Goal: Information Seeking & Learning: Learn about a topic

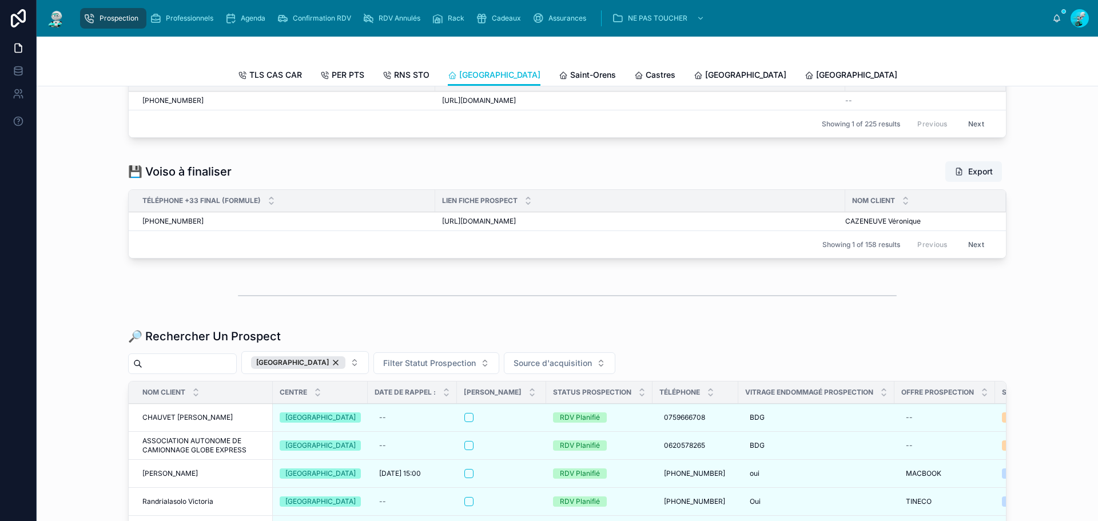
scroll to position [1372, 0]
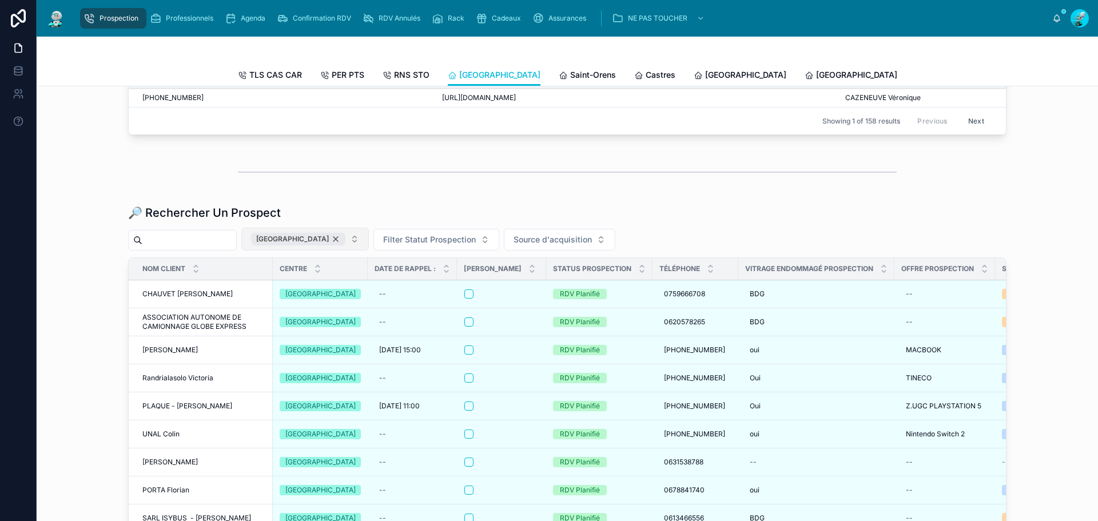
click at [331, 245] on div "[GEOGRAPHIC_DATA]" at bounding box center [298, 239] width 94 height 13
click at [230, 144] on div "💾 Voiso à finaliser Export Téléphone +33 Final (formule) Lien Fiche Prospect No…" at bounding box center [567, 88] width 1043 height 111
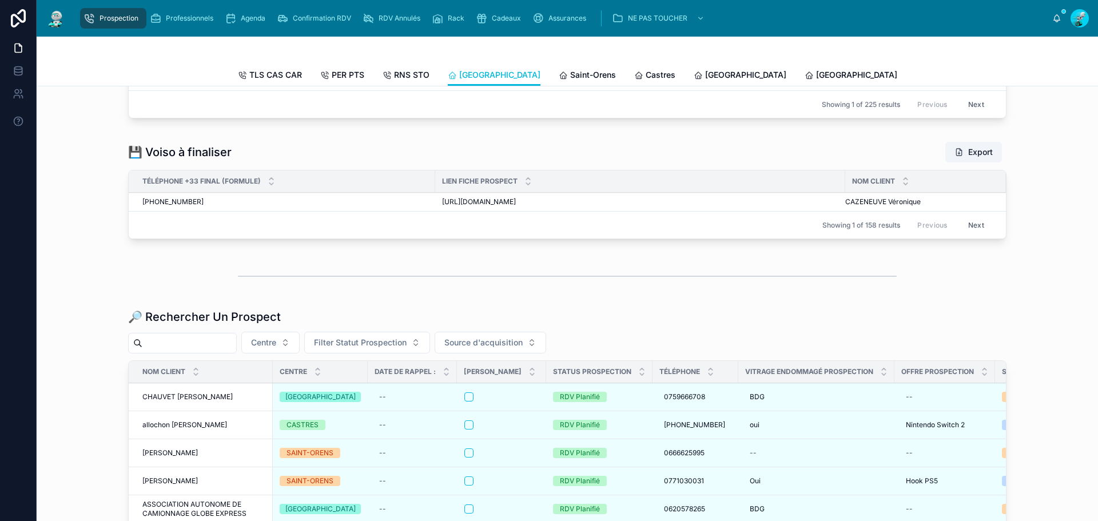
scroll to position [1372, 0]
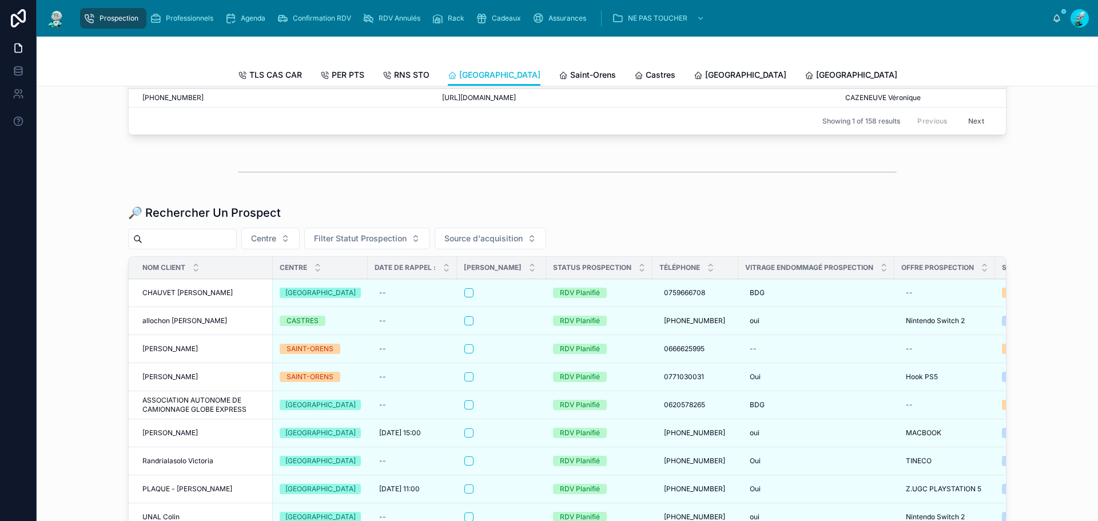
click at [230, 260] on div "🔎 Rechercher Un Prospect Centre Filter Statut Prospection Source d'acquisition …" at bounding box center [567, 396] width 878 height 382
click at [232, 246] on input "text" at bounding box center [189, 239] width 94 height 16
paste input "**********"
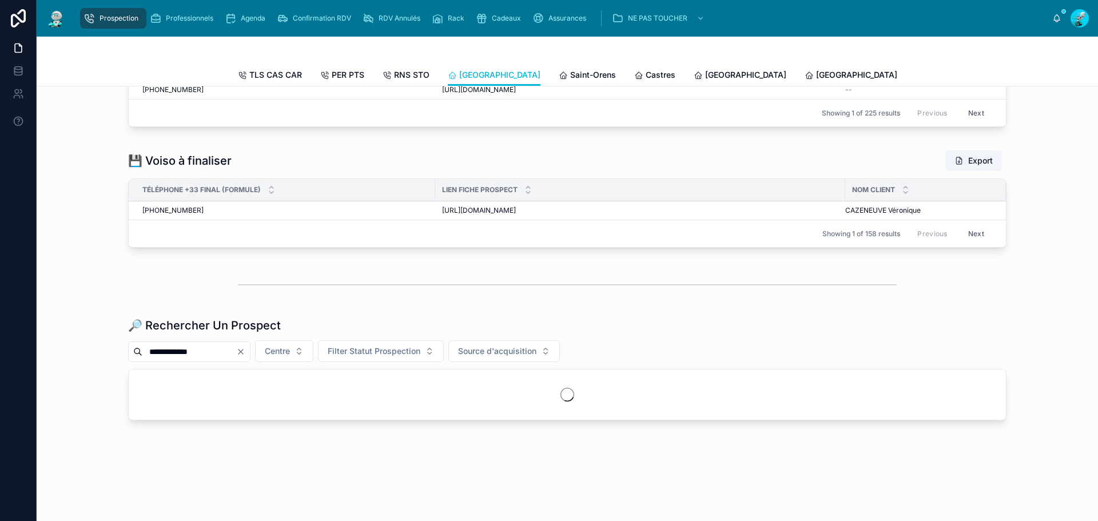
scroll to position [1268, 0]
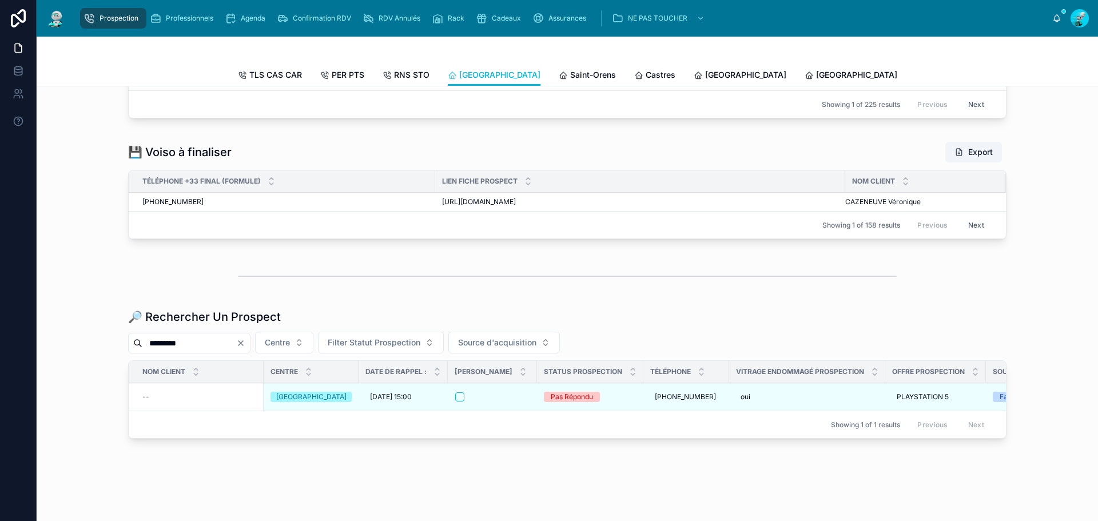
scroll to position [1304, 0]
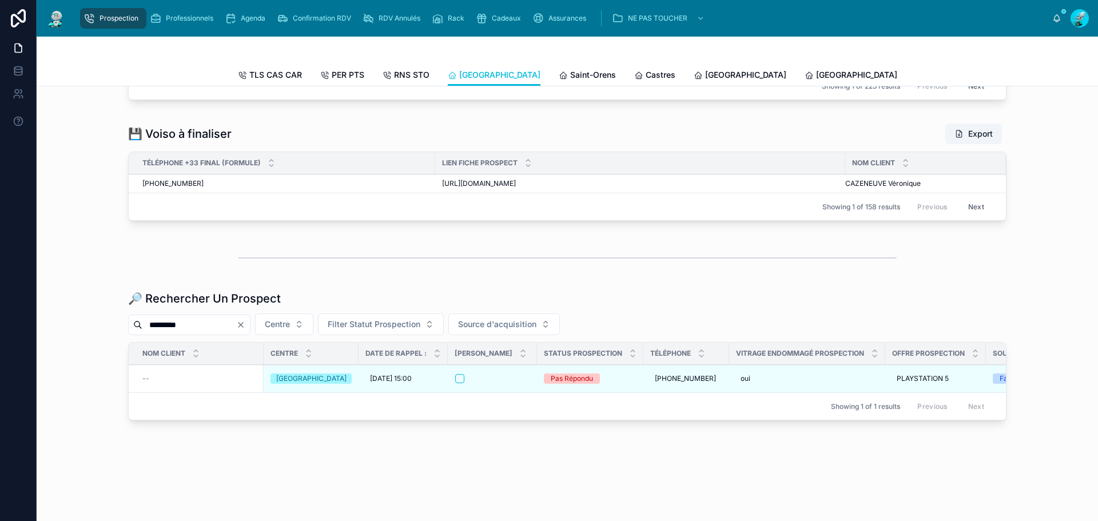
drag, startPoint x: 201, startPoint y: 314, endPoint x: 78, endPoint y: 308, distance: 123.6
click at [0, 317] on div "Prospection Professionnels Agenda Confirmation RDV RDV Annulés Rack Cadeaux Ass…" at bounding box center [549, 260] width 1098 height 521
paste input "****"
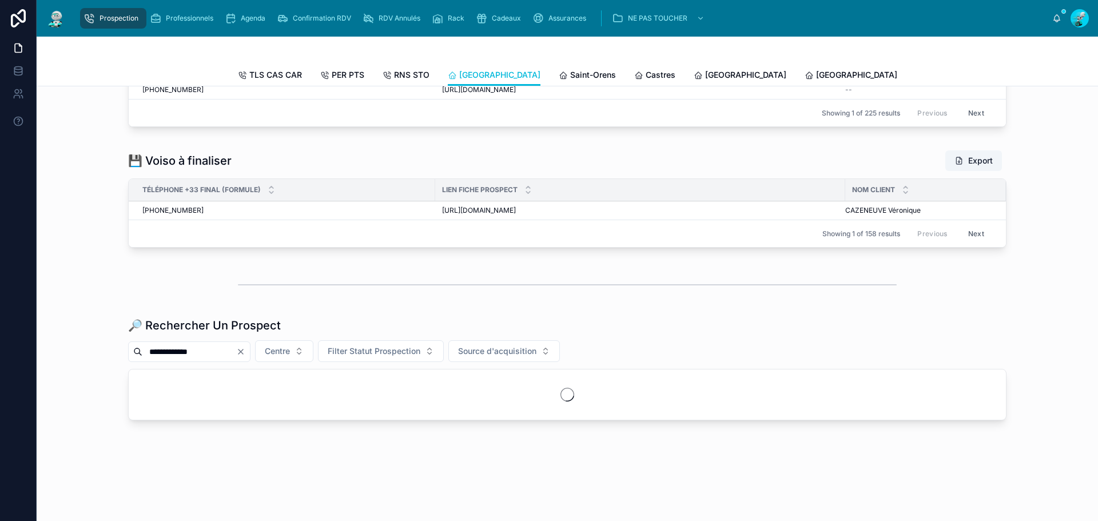
scroll to position [1268, 0]
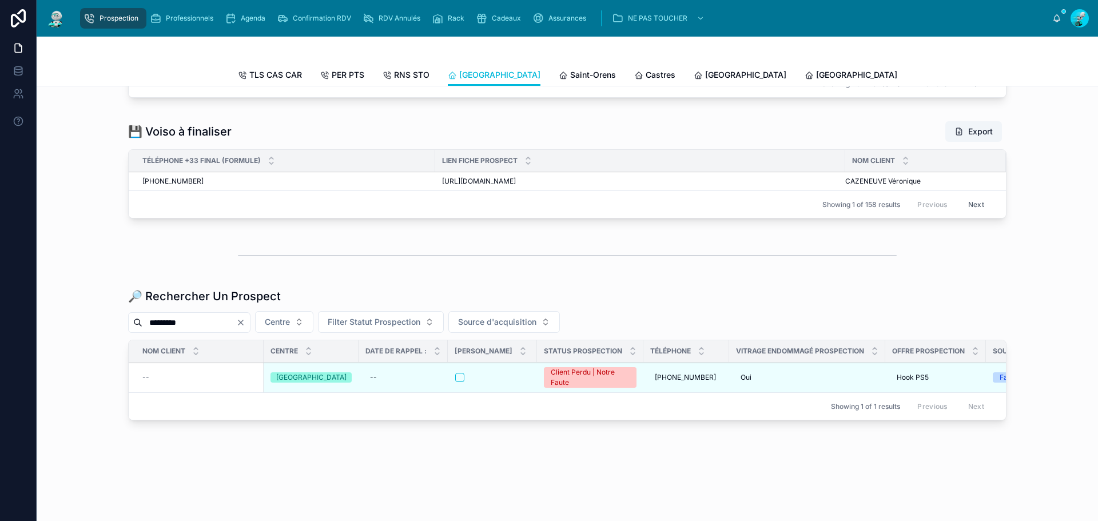
drag, startPoint x: 210, startPoint y: 315, endPoint x: 26, endPoint y: 312, distance: 184.1
click at [26, 312] on div "Prospection Professionnels Agenda Confirmation RDV RDV Annulés Rack Cadeaux Ass…" at bounding box center [549, 260] width 1098 height 521
paste input "****"
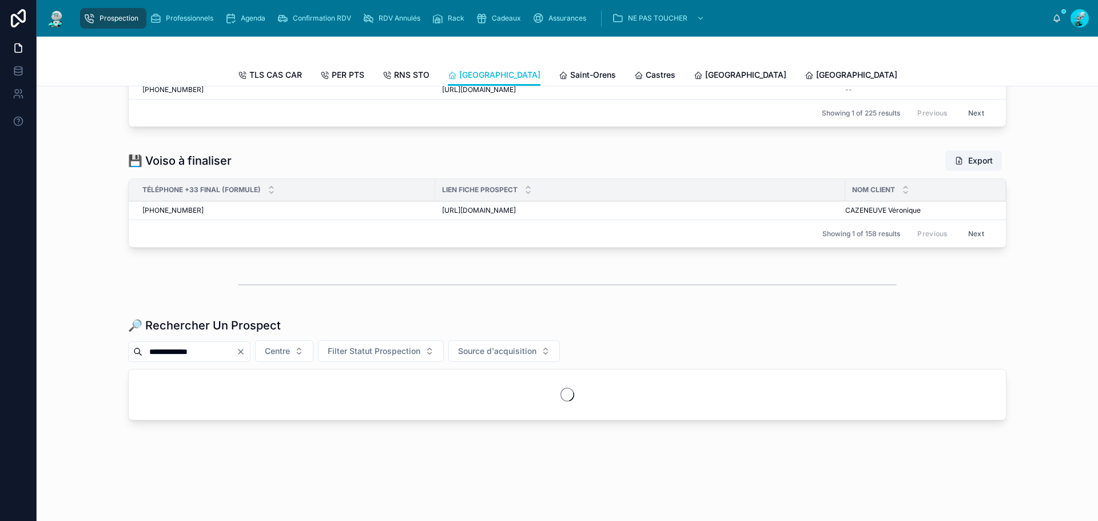
scroll to position [1268, 0]
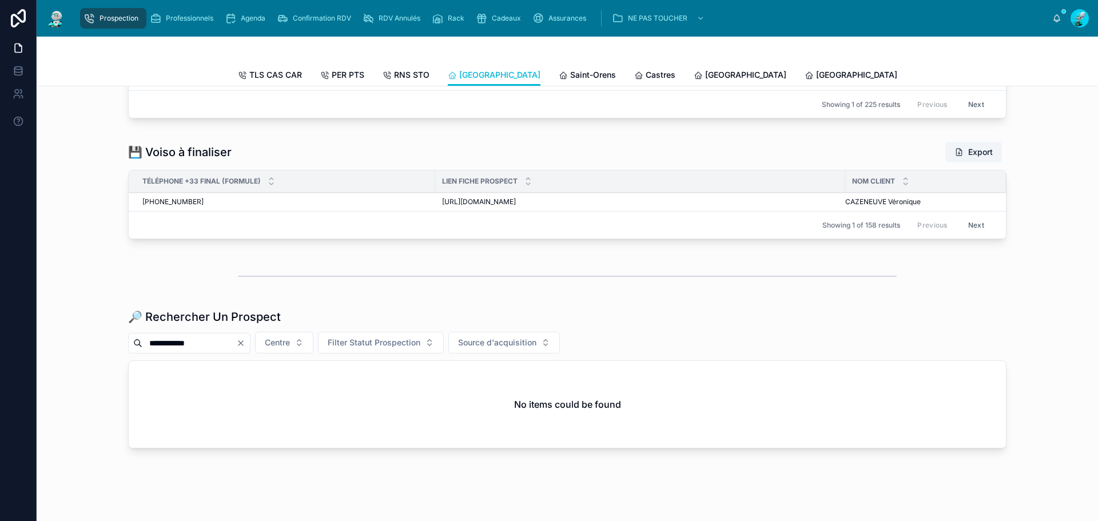
scroll to position [1304, 0]
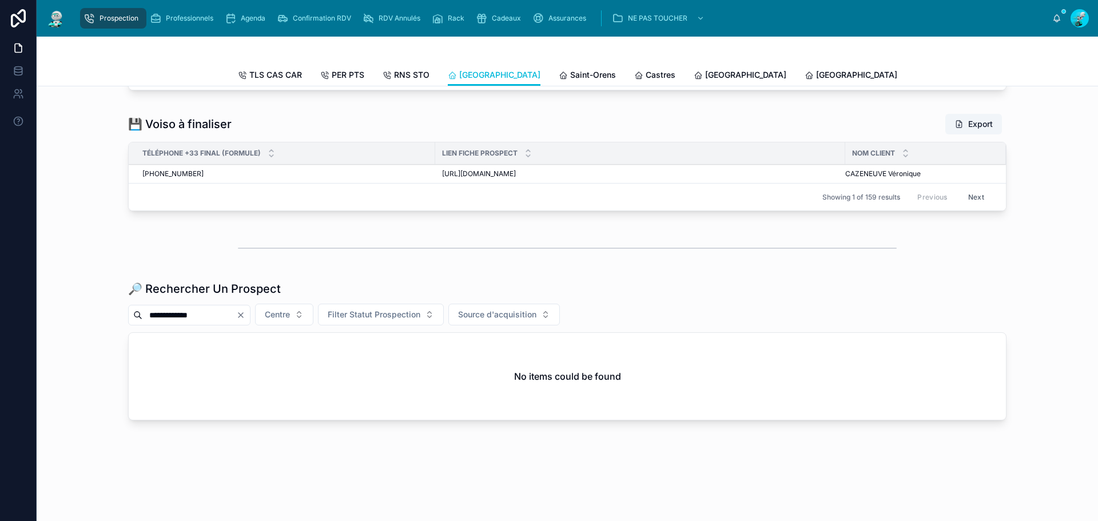
drag, startPoint x: 238, startPoint y: 314, endPoint x: 9, endPoint y: 249, distance: 238.2
click at [0, 250] on div "Prospection Professionnels Agenda Confirmation RDV RDV Annulés Rack Cadeaux Ass…" at bounding box center [549, 260] width 1098 height 521
paste input "text"
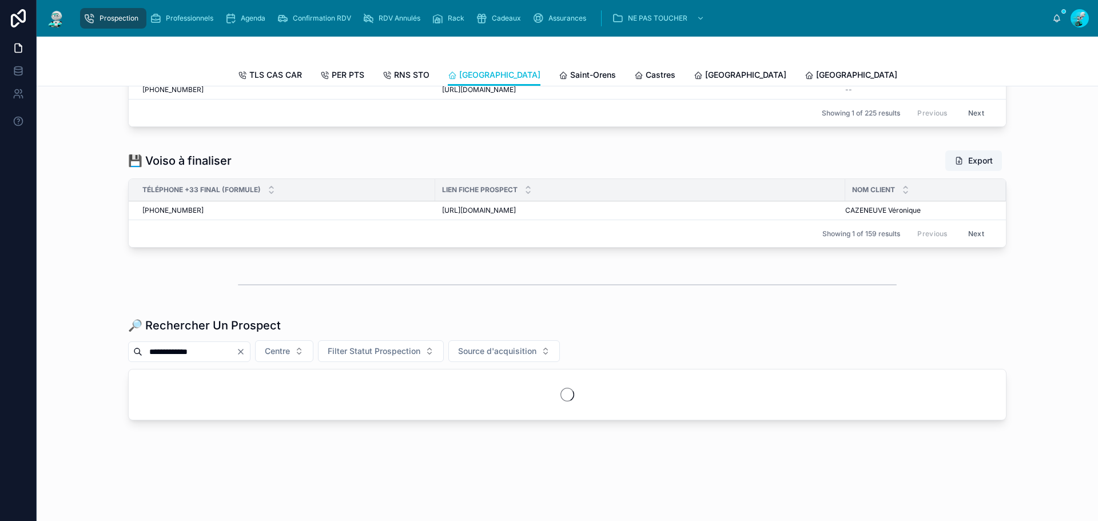
scroll to position [1268, 0]
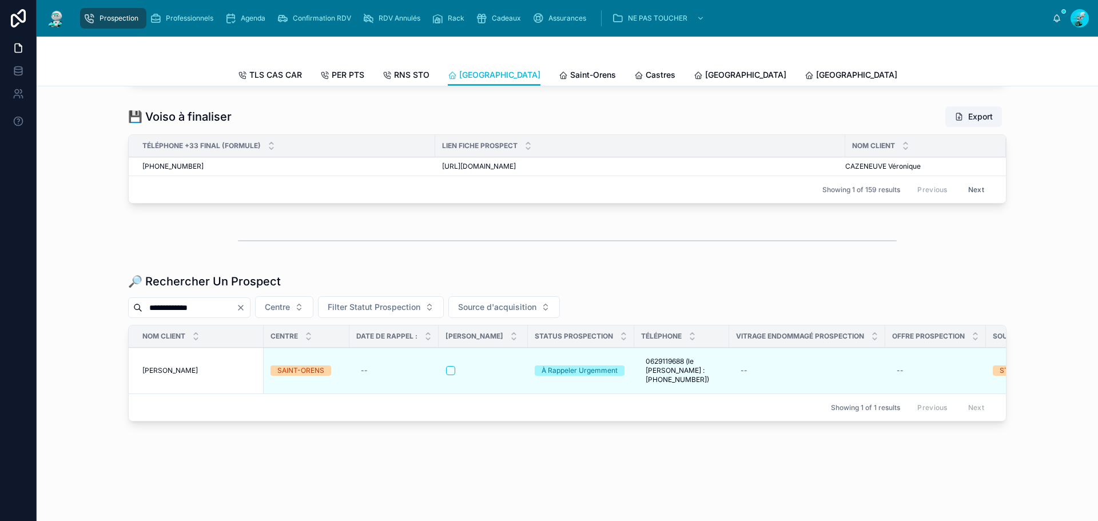
type input "**********"
drag, startPoint x: 292, startPoint y: 383, endPoint x: 270, endPoint y: 317, distance: 69.2
click at [250, 312] on button "Clear" at bounding box center [243, 307] width 14 height 9
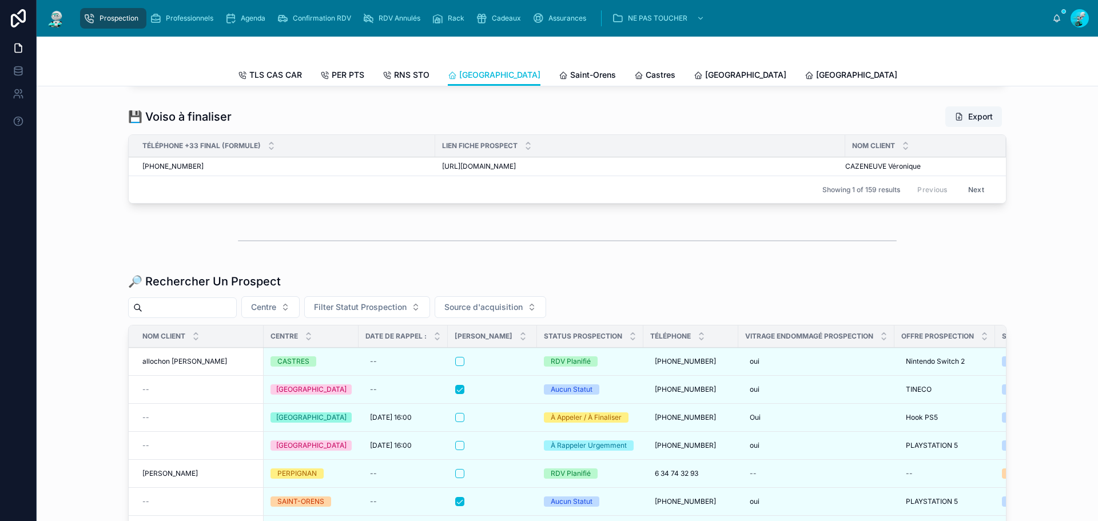
click at [236, 313] on input "text" at bounding box center [189, 308] width 94 height 16
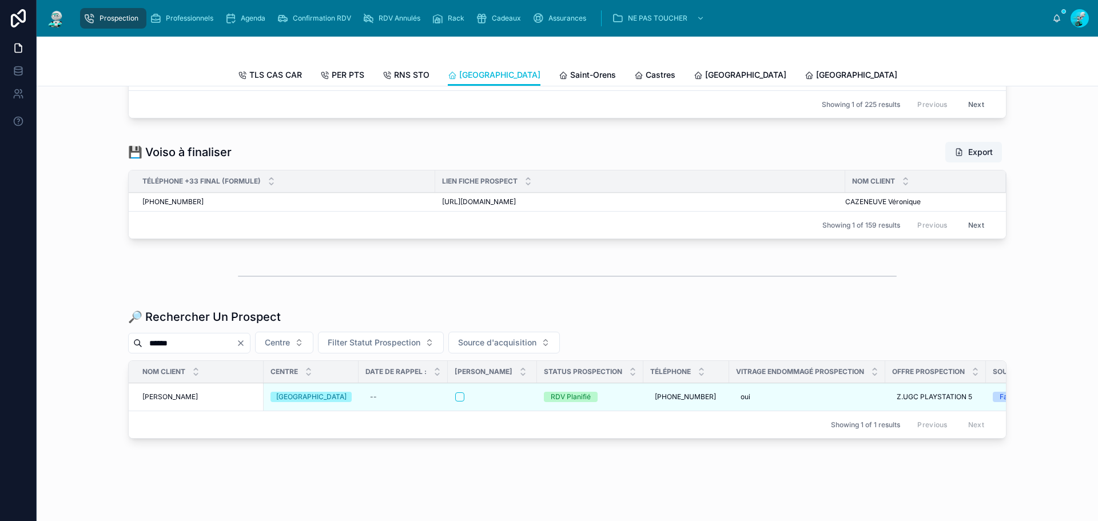
scroll to position [1304, 0]
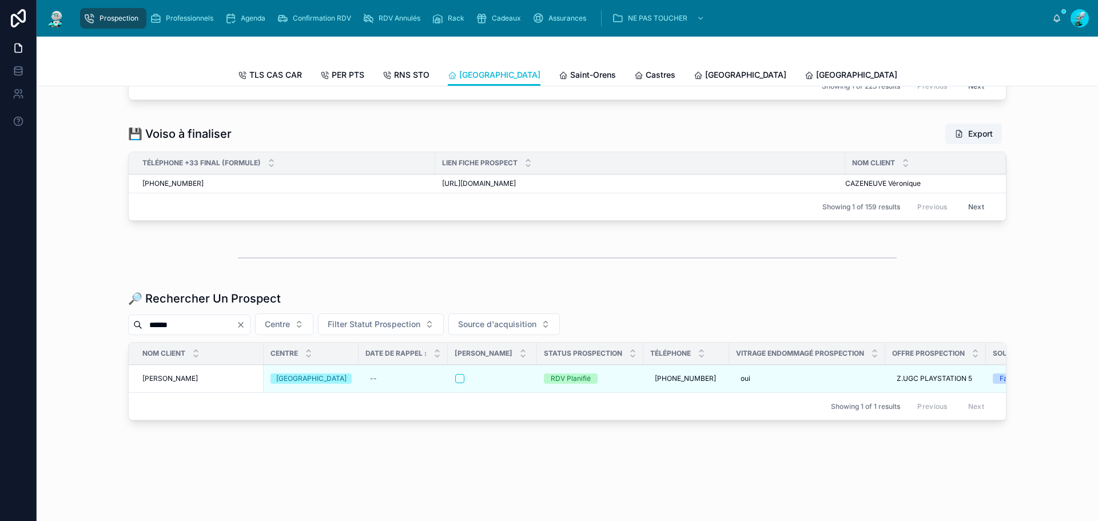
drag, startPoint x: 218, startPoint y: 313, endPoint x: 51, endPoint y: 314, distance: 166.4
click at [51, 314] on div "🔎 Rechercher Un Prospect ****** Centre Filter Statut Prospection Source d'acqui…" at bounding box center [567, 358] width 1043 height 144
paste input "*******"
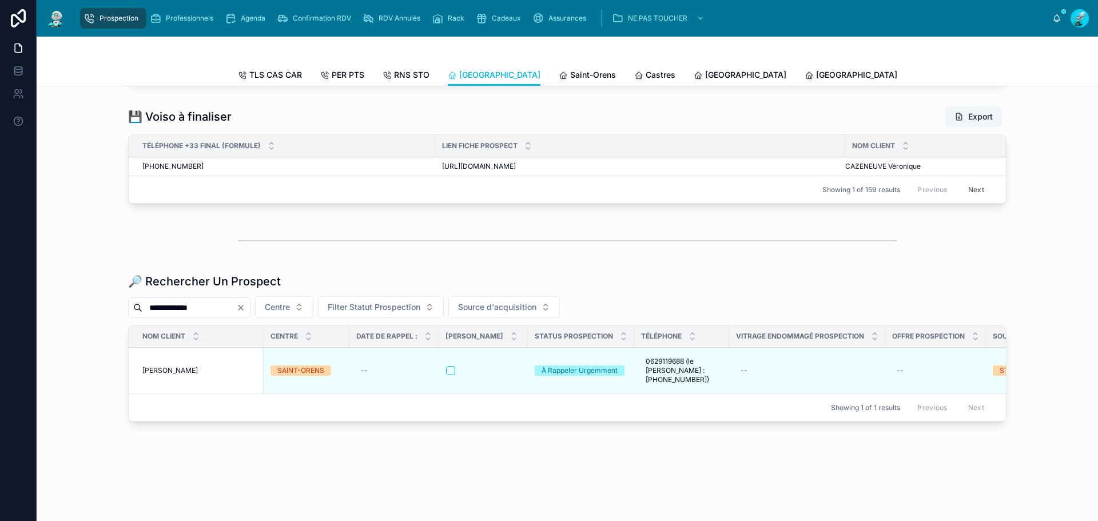
drag, startPoint x: 212, startPoint y: 310, endPoint x: 27, endPoint y: 317, distance: 185.4
click at [0, 316] on div "Prospection Professionnels Agenda Confirmation RDV RDV Annulés Rack Cadeaux Ass…" at bounding box center [549, 260] width 1098 height 521
paste input "text"
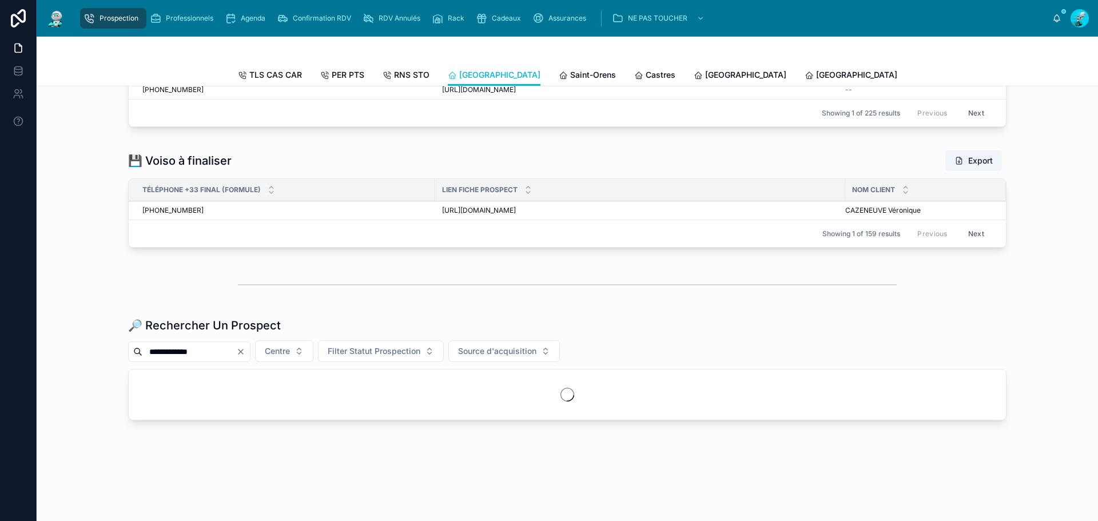
scroll to position [1304, 0]
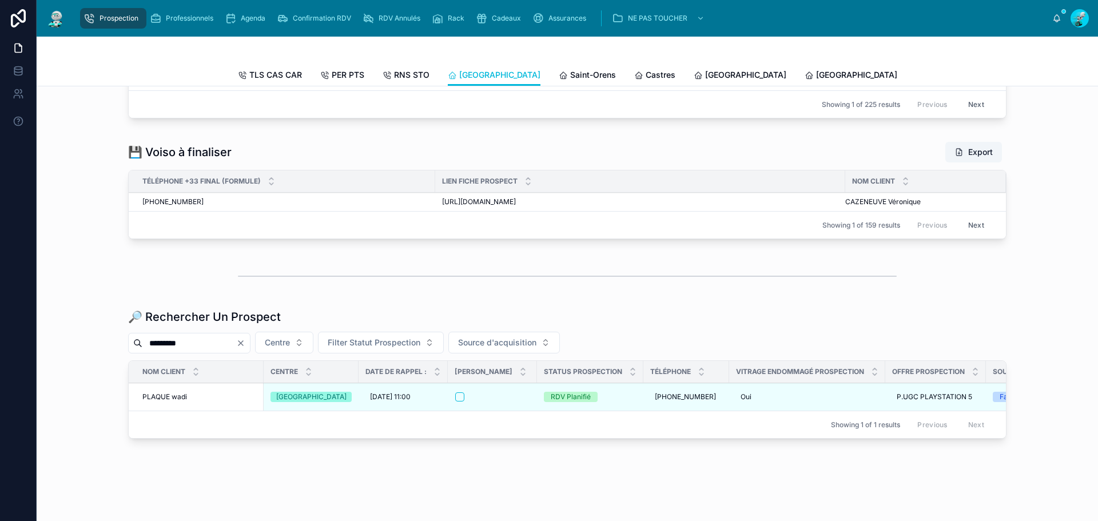
scroll to position [1304, 0]
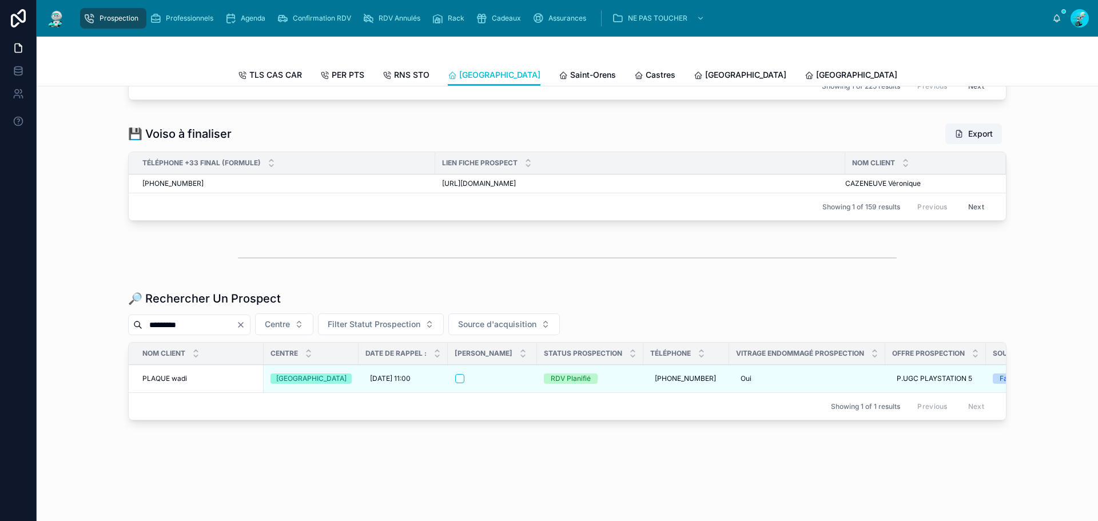
type input "*********"
click at [245, 320] on icon "Clear" at bounding box center [240, 324] width 9 height 9
click at [266, 316] on button "Centre" at bounding box center [284, 324] width 58 height 22
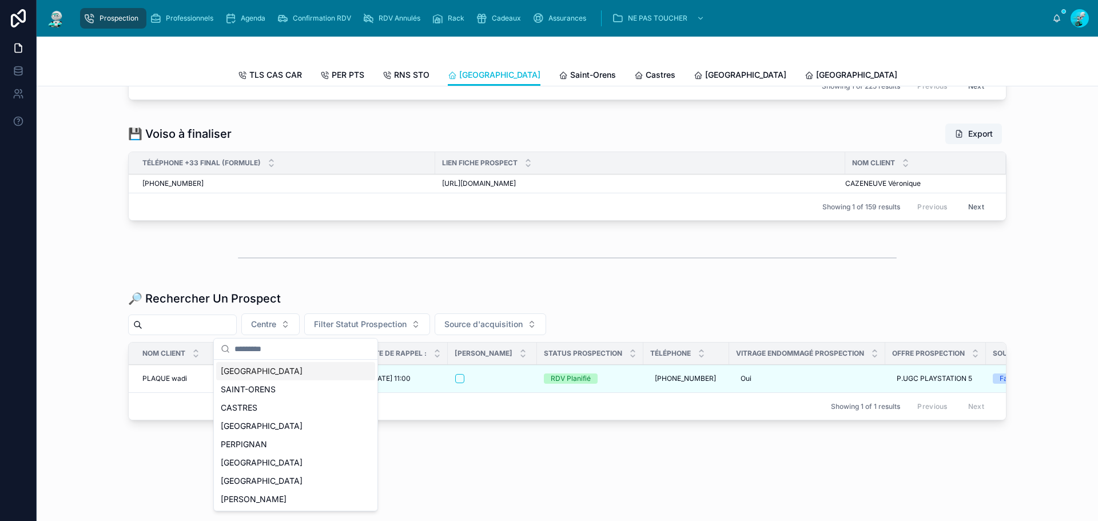
scroll to position [1164, 0]
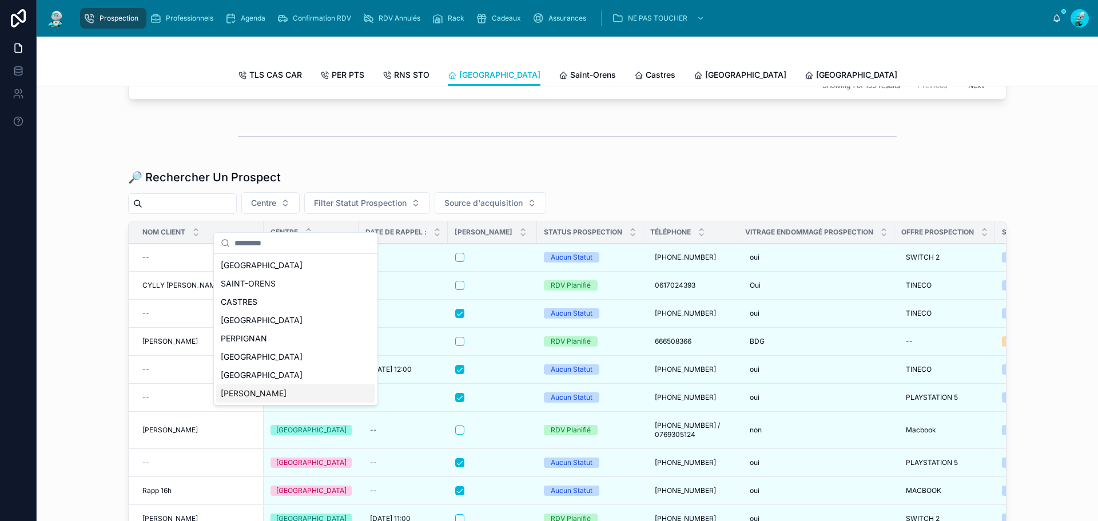
scroll to position [1399, 0]
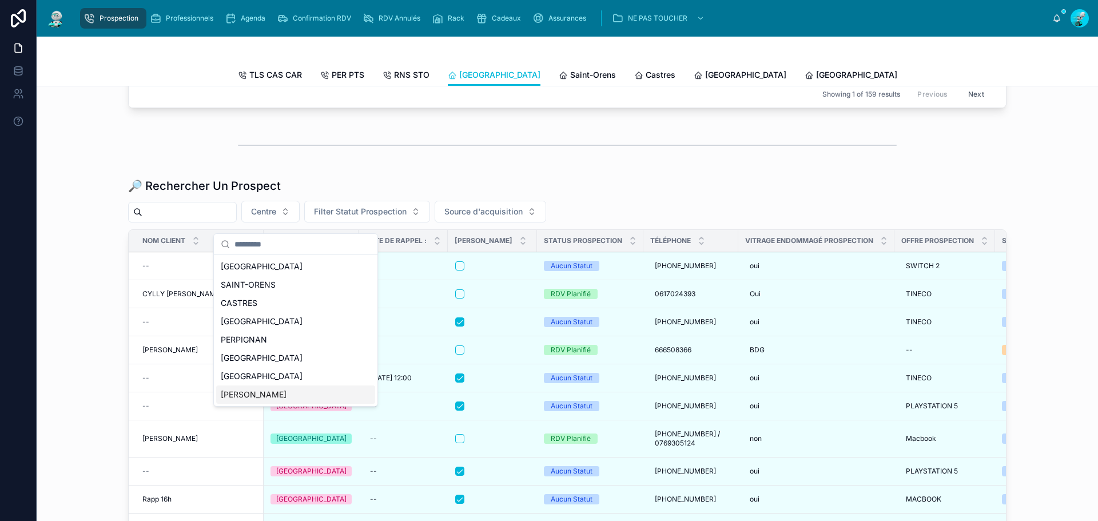
click at [186, 220] on input "text" at bounding box center [189, 212] width 94 height 16
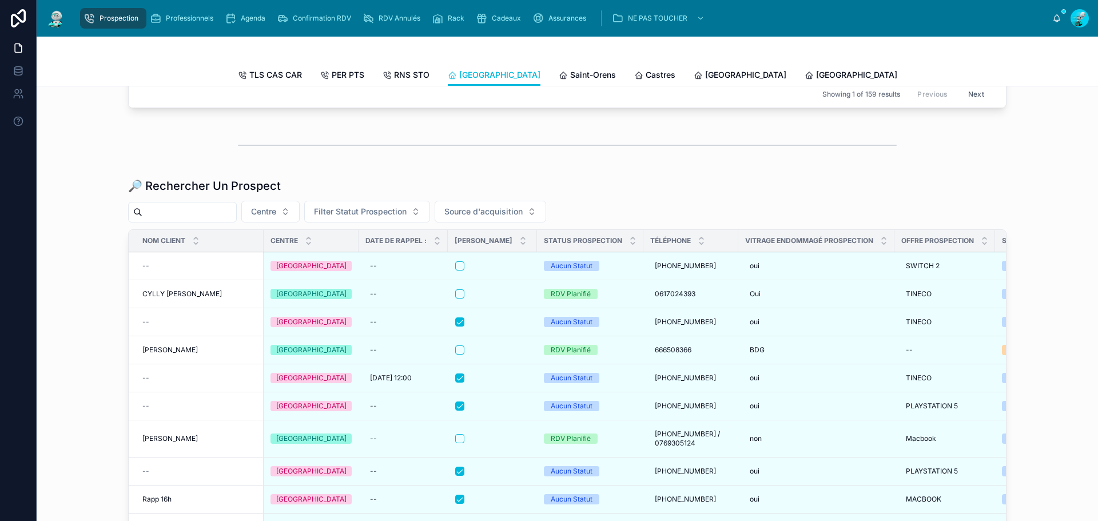
paste input "**********"
type input "**********"
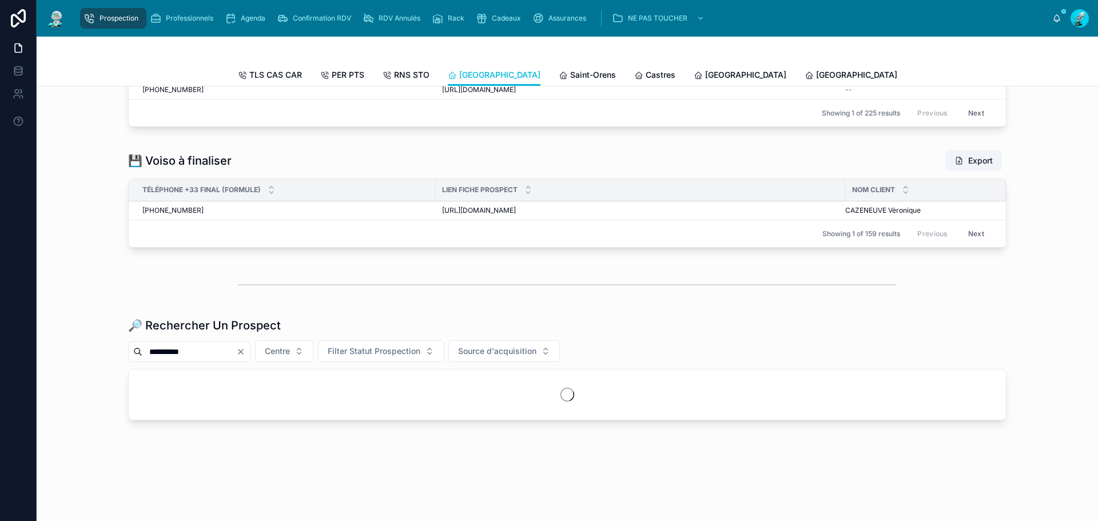
scroll to position [1304, 0]
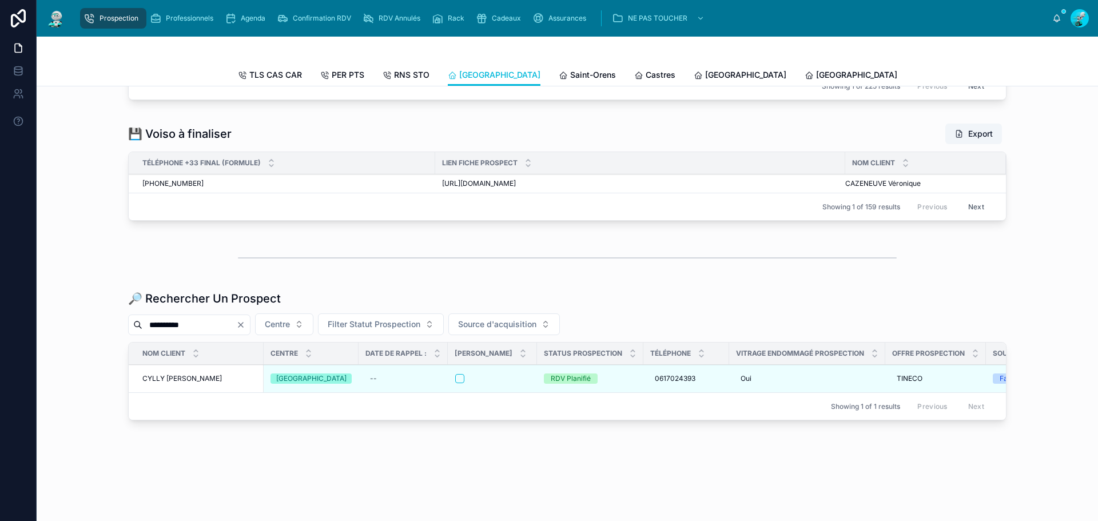
drag, startPoint x: 209, startPoint y: 312, endPoint x: 0, endPoint y: 290, distance: 209.8
click at [0, 291] on div "Prospection Professionnels Agenda Confirmation RDV RDV Annulés Rack Cadeaux Ass…" at bounding box center [549, 260] width 1098 height 521
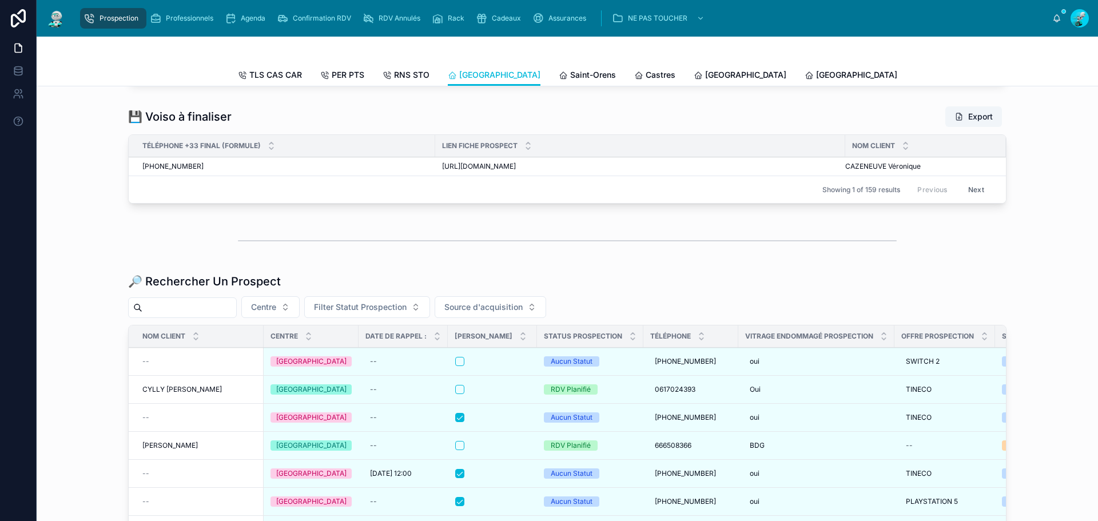
scroll to position [1399, 0]
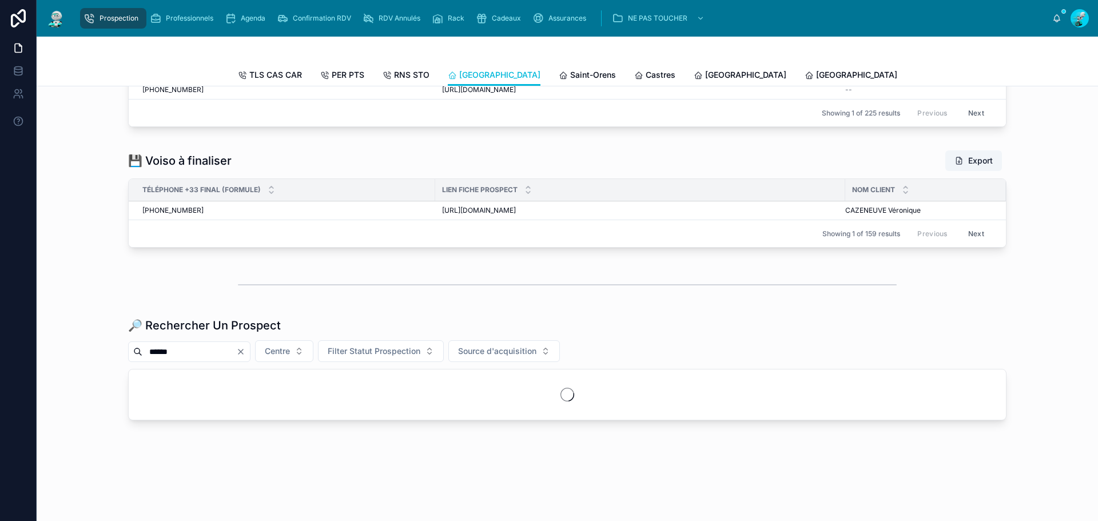
scroll to position [1341, 0]
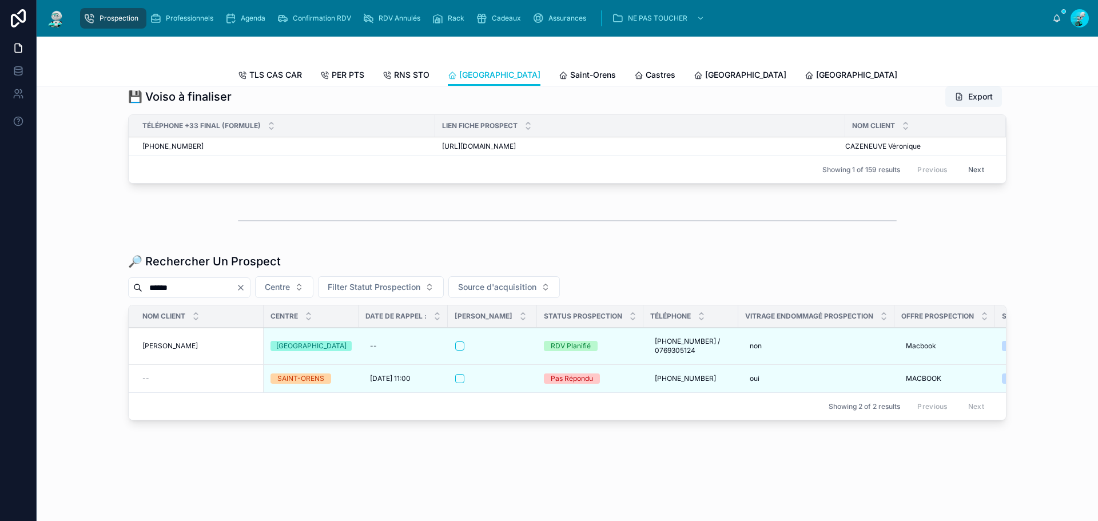
type input "******"
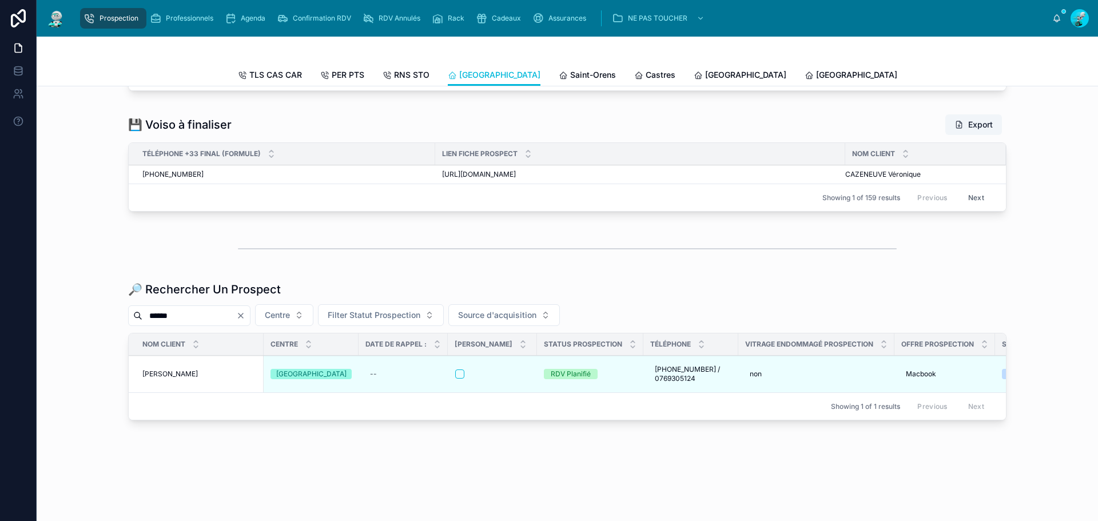
scroll to position [1313, 0]
click at [245, 311] on icon "Clear" at bounding box center [240, 315] width 9 height 9
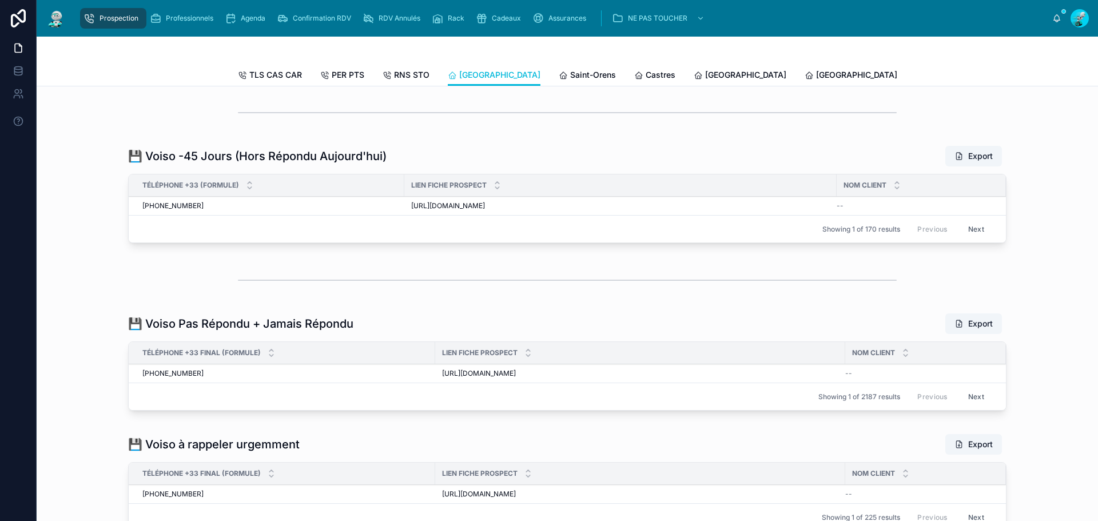
scroll to position [522, 0]
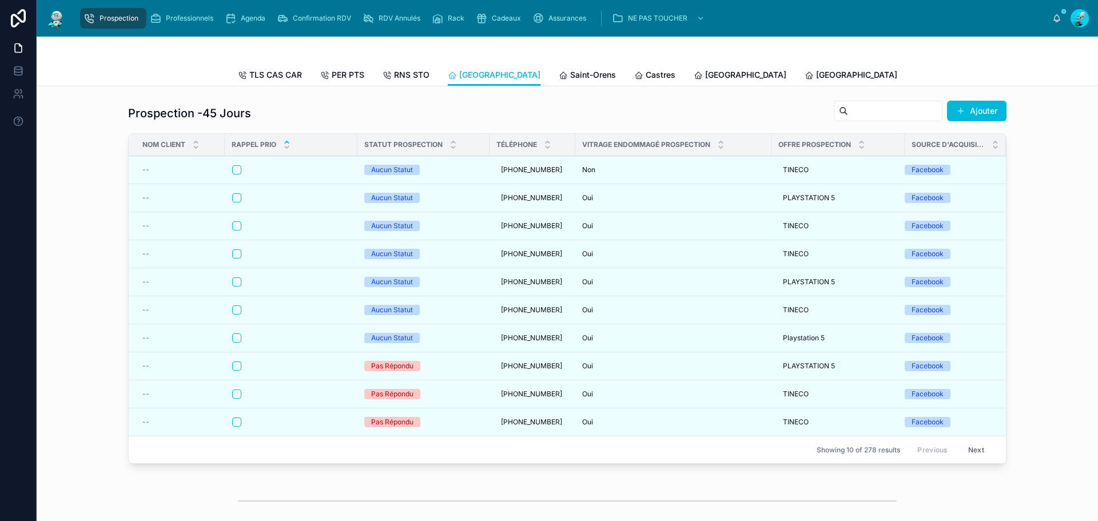
click at [285, 151] on icon at bounding box center [286, 147] width 7 height 7
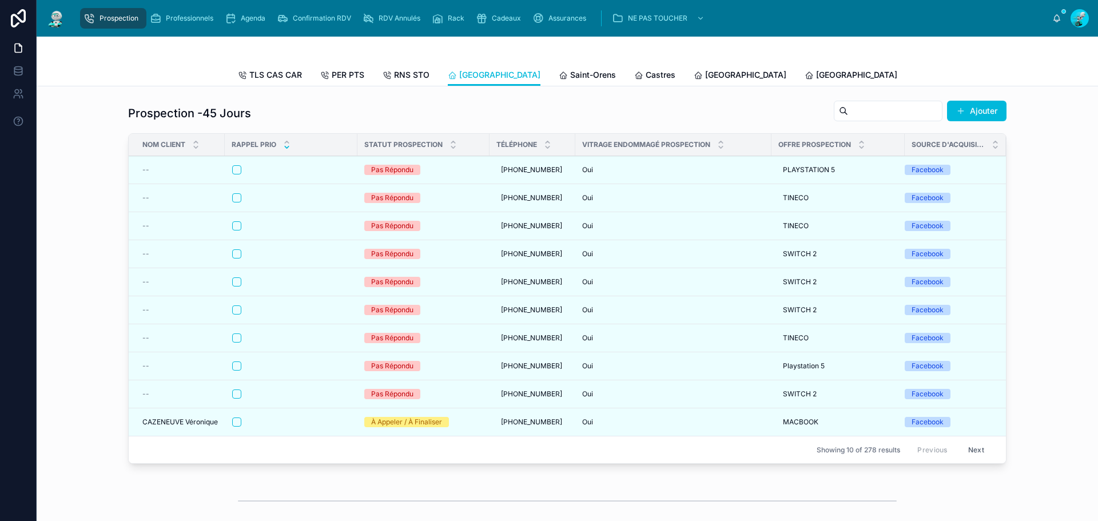
click at [282, 156] on div "Rappel Prio" at bounding box center [291, 145] width 133 height 22
click at [285, 146] on icon at bounding box center [286, 141] width 7 height 7
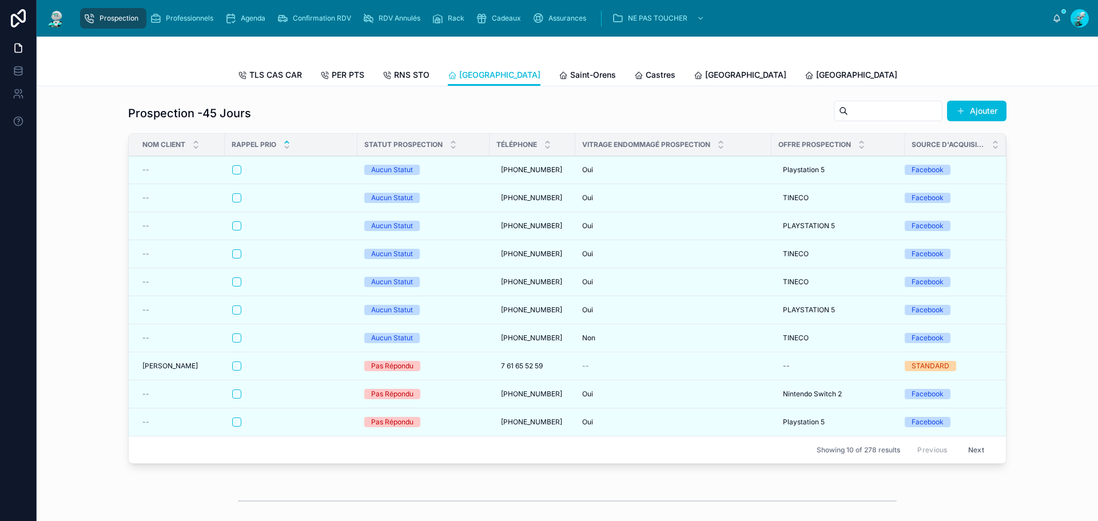
click at [284, 146] on icon at bounding box center [286, 141] width 7 height 7
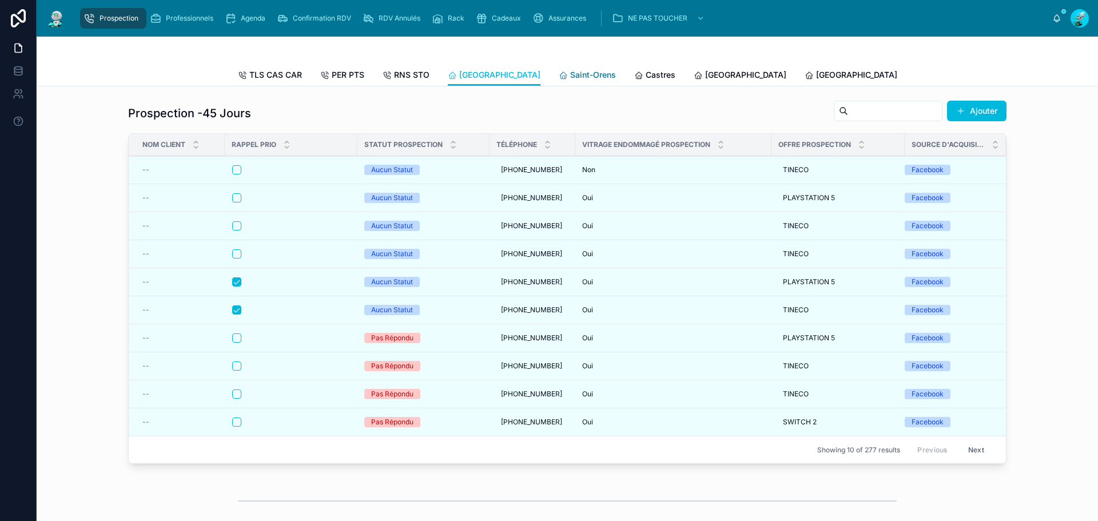
click at [570, 71] on span "Saint-Orens" at bounding box center [593, 74] width 46 height 11
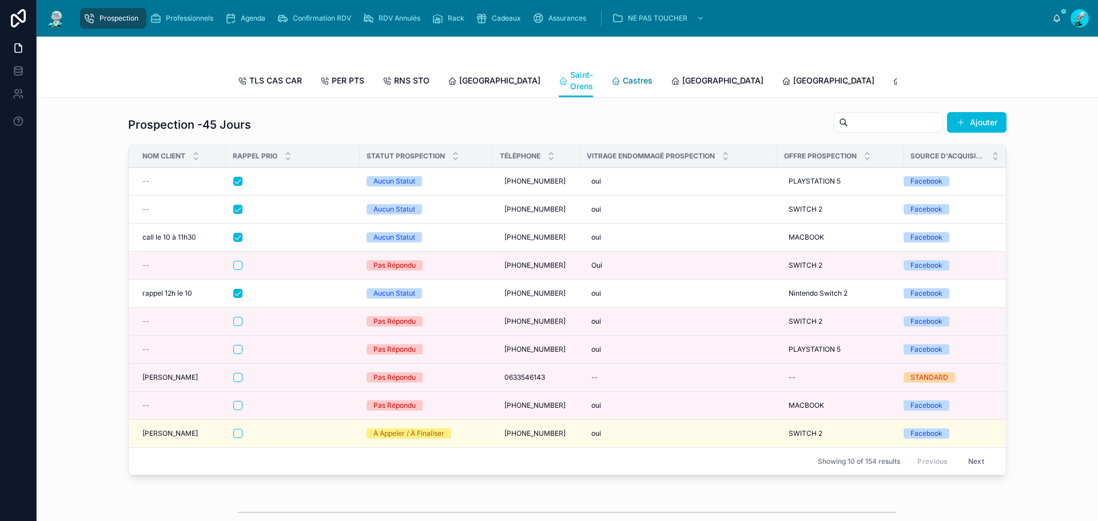
click at [611, 78] on icon at bounding box center [615, 81] width 9 height 9
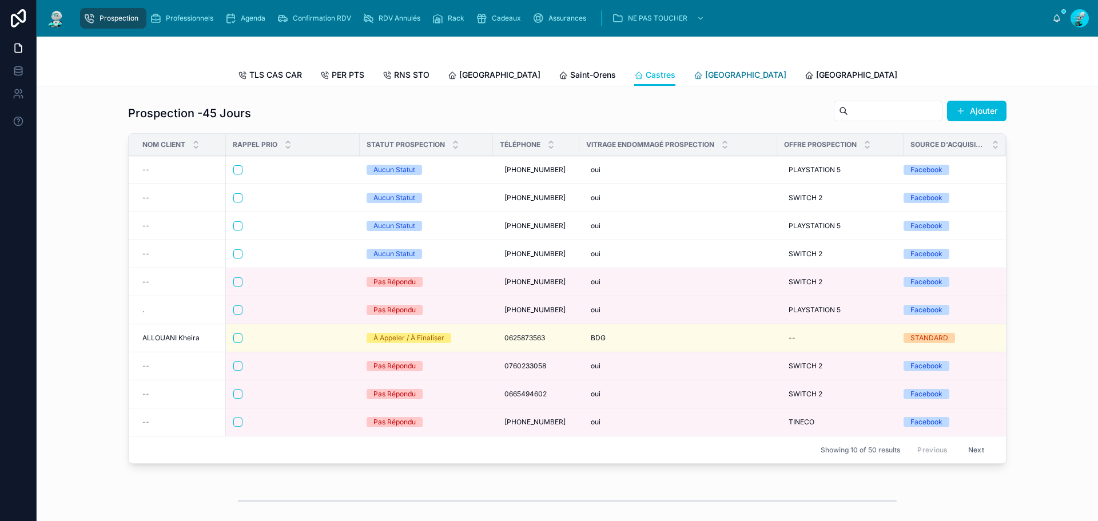
click at [705, 77] on span "[GEOGRAPHIC_DATA]" at bounding box center [745, 74] width 81 height 11
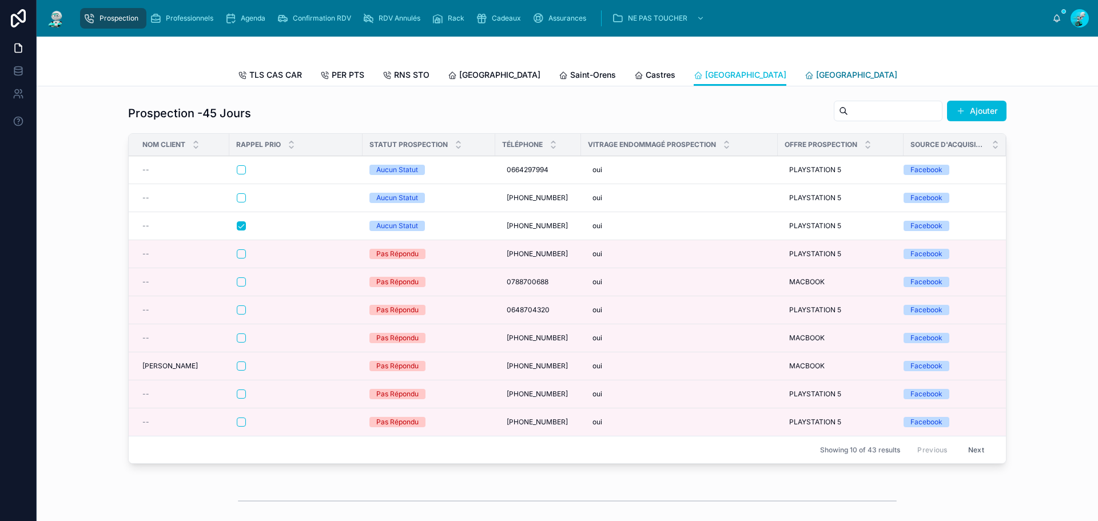
click at [816, 78] on span "[GEOGRAPHIC_DATA]" at bounding box center [856, 74] width 81 height 11
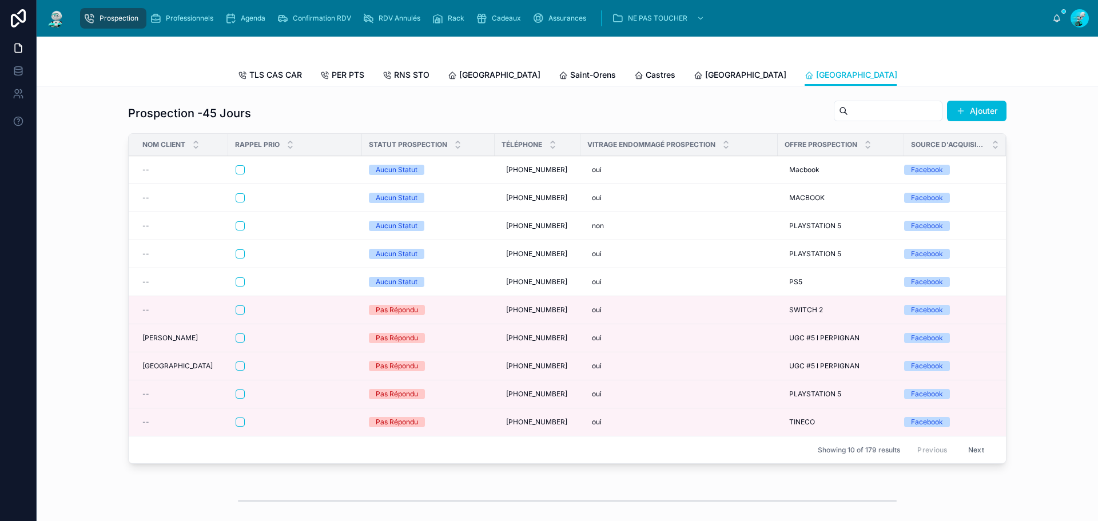
click at [915, 66] on link "[GEOGRAPHIC_DATA]" at bounding box center [961, 76] width 93 height 23
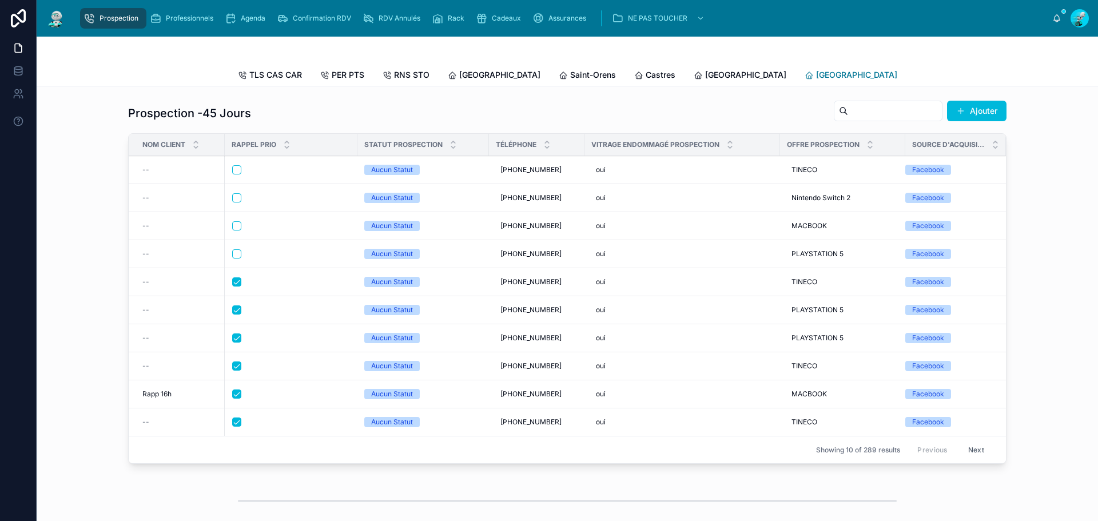
click at [816, 75] on span "[GEOGRAPHIC_DATA]" at bounding box center [856, 74] width 81 height 11
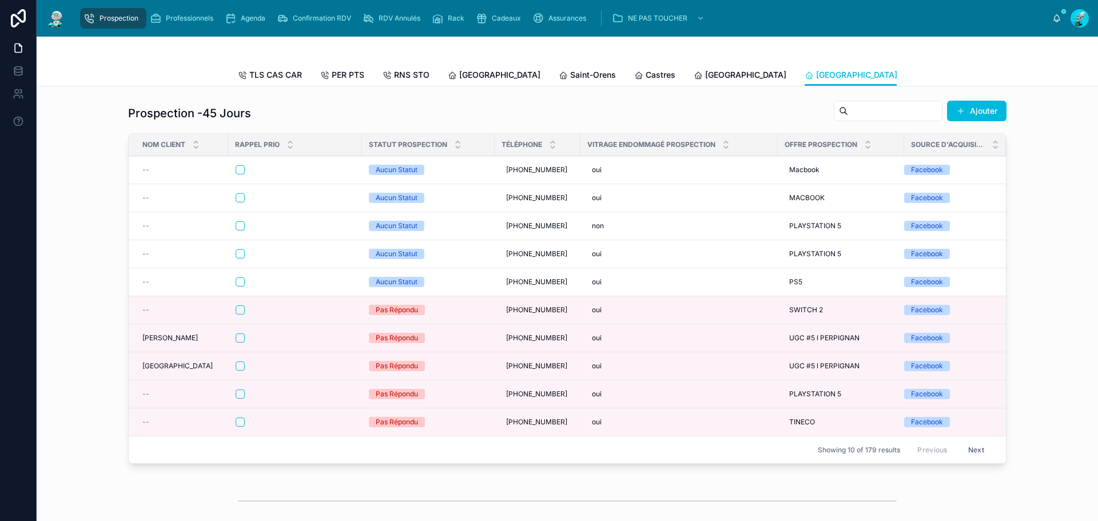
click at [927, 76] on span "[GEOGRAPHIC_DATA]" at bounding box center [967, 74] width 81 height 11
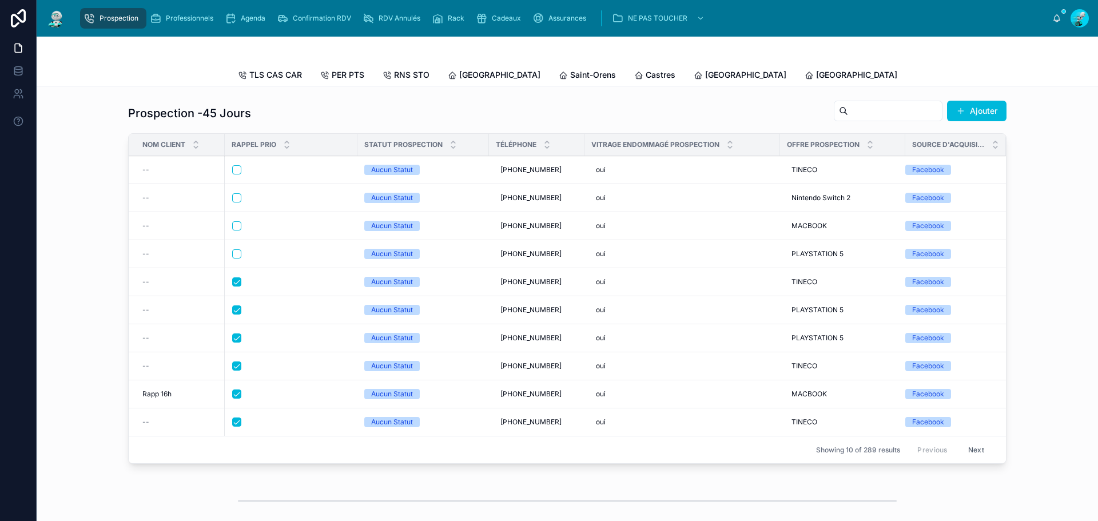
click at [1038, 75] on span "[GEOGRAPHIC_DATA]" at bounding box center [1078, 74] width 81 height 11
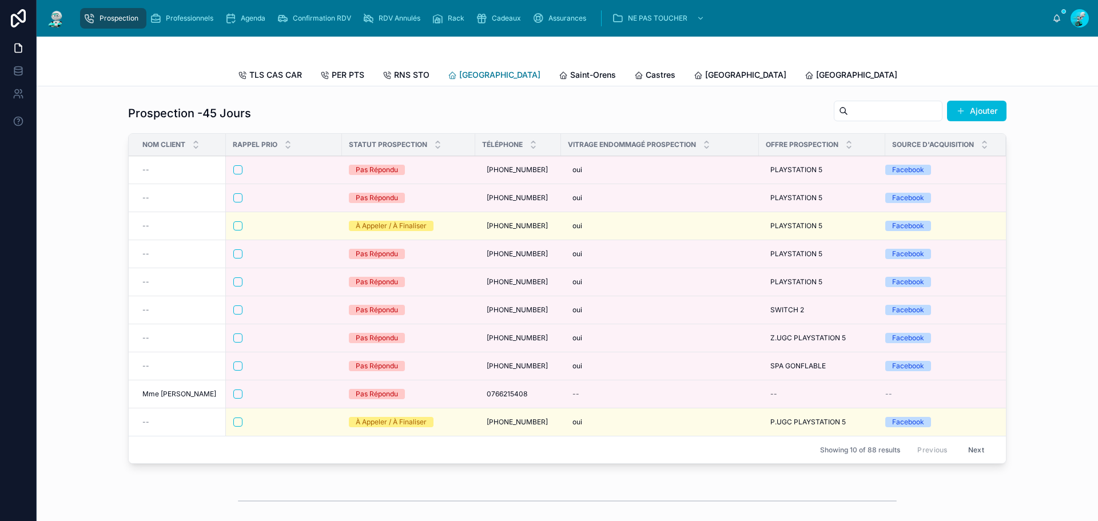
click at [448, 73] on icon at bounding box center [452, 75] width 9 height 9
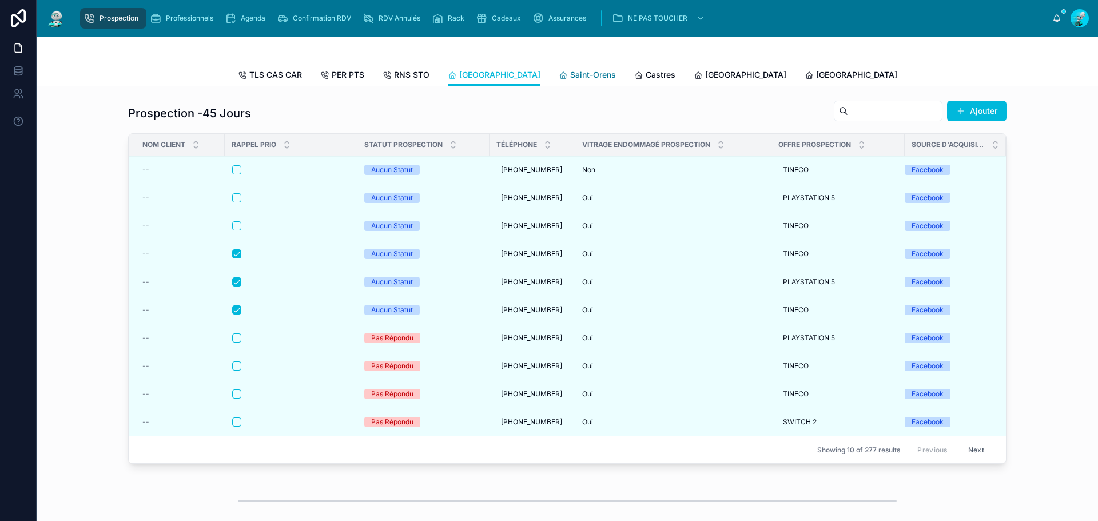
click at [570, 73] on span "Saint-Orens" at bounding box center [593, 74] width 46 height 11
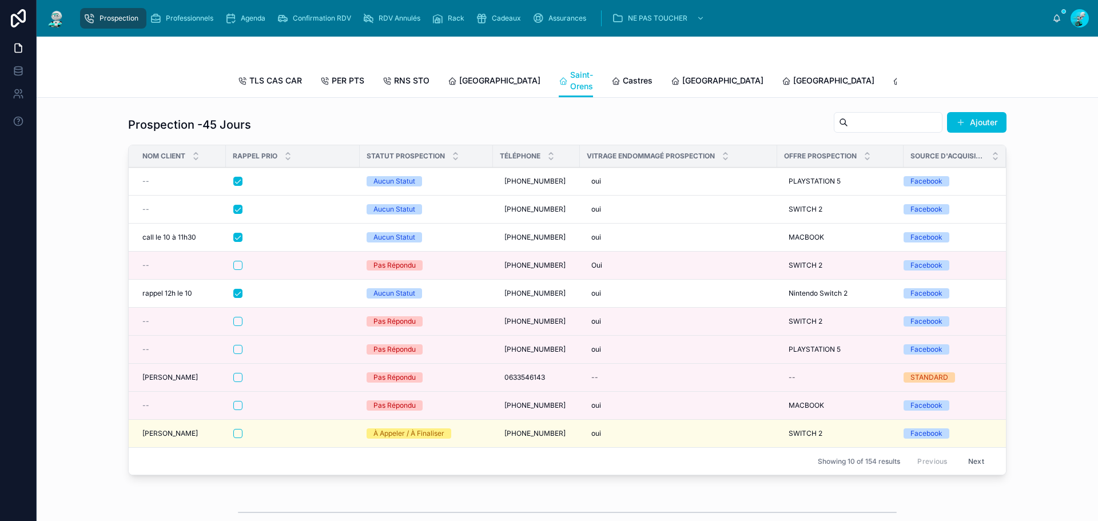
click at [602, 76] on div "TLS CAS CAR PER PTS RNS STO [GEOGRAPHIC_DATA] [GEOGRAPHIC_DATA][PERSON_NAME] Ca…" at bounding box center [567, 80] width 659 height 33
click at [623, 81] on span "Castres" at bounding box center [638, 80] width 30 height 11
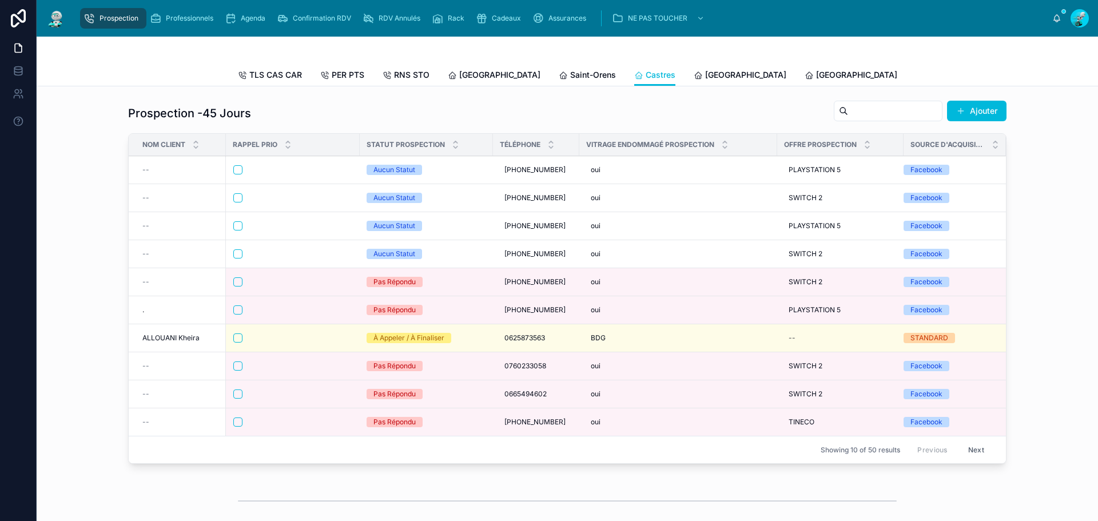
click at [638, 82] on div "TLS CAS CAR PER PTS RNS STO [GEOGRAPHIC_DATA] [GEOGRAPHIC_DATA][PERSON_NAME] Ca…" at bounding box center [567, 75] width 659 height 22
click at [694, 82] on link "[GEOGRAPHIC_DATA]" at bounding box center [740, 76] width 93 height 23
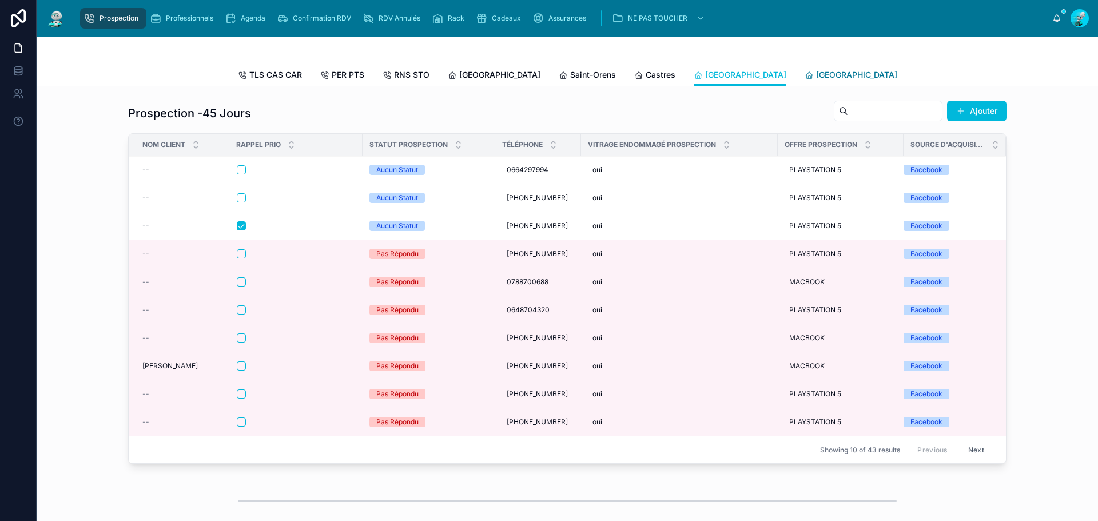
click at [816, 77] on span "[GEOGRAPHIC_DATA]" at bounding box center [856, 74] width 81 height 11
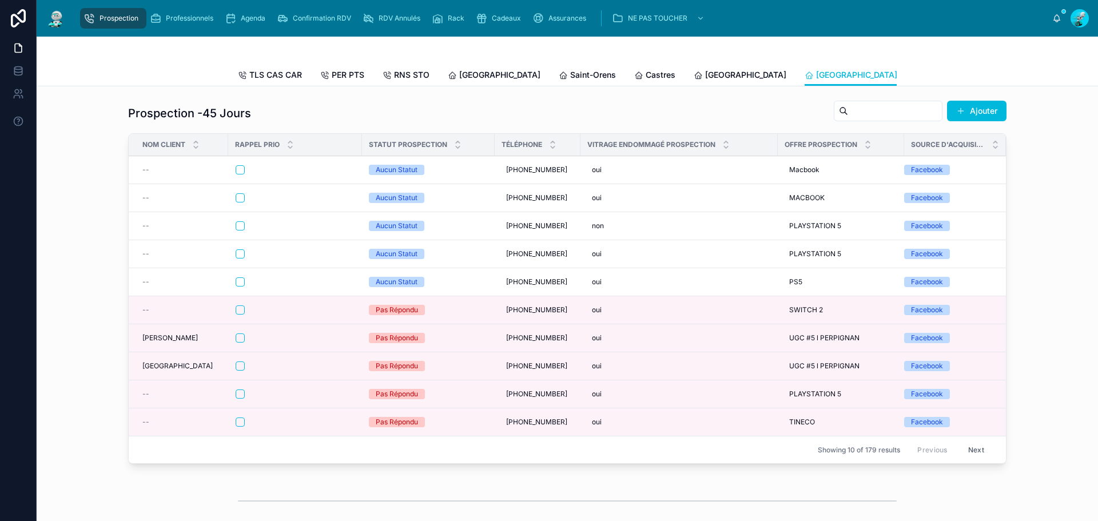
click at [927, 74] on span "[GEOGRAPHIC_DATA]" at bounding box center [967, 74] width 81 height 11
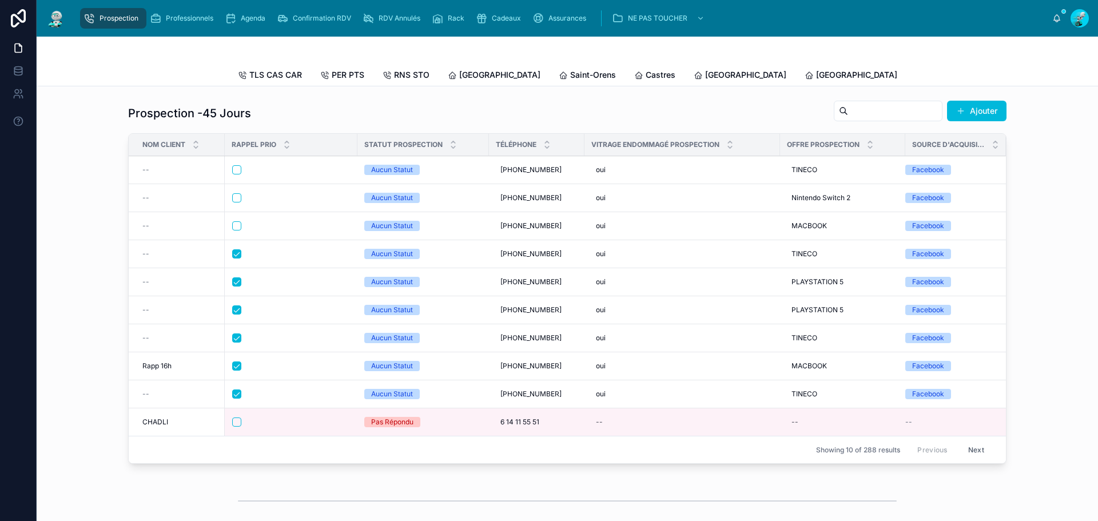
click at [1038, 74] on span "[GEOGRAPHIC_DATA]" at bounding box center [1078, 74] width 81 height 11
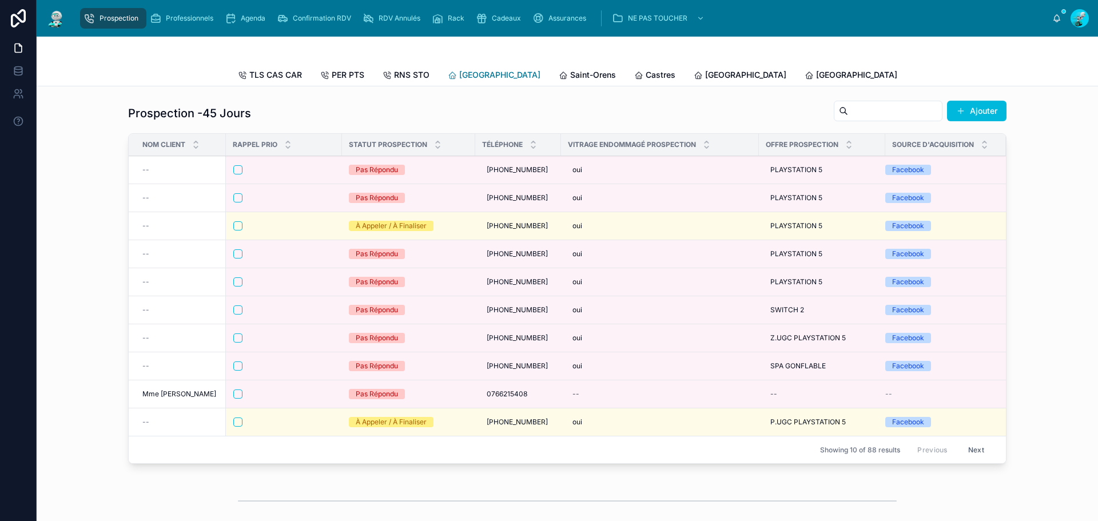
click at [463, 73] on span "[GEOGRAPHIC_DATA]" at bounding box center [499, 74] width 81 height 11
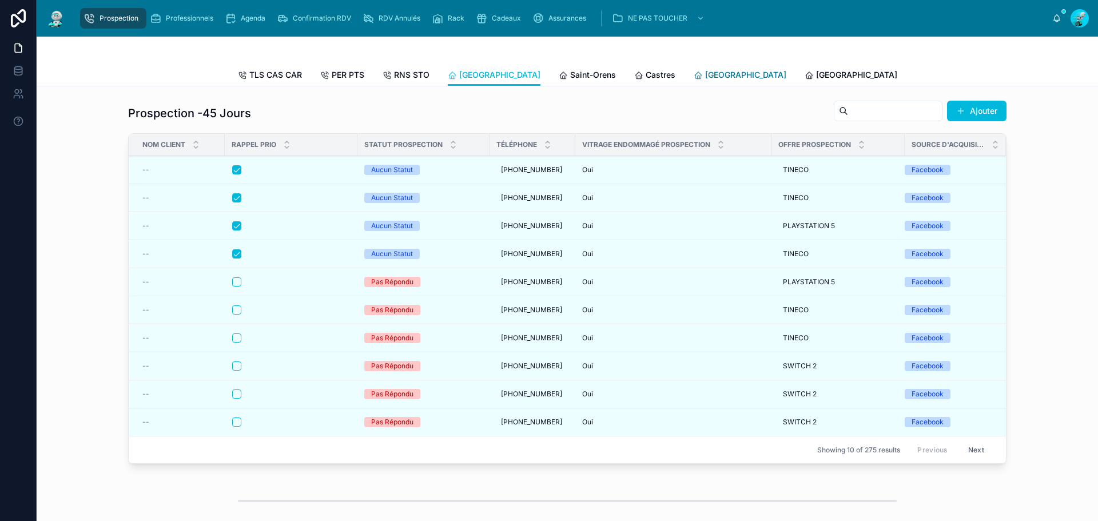
click at [705, 74] on span "[GEOGRAPHIC_DATA]" at bounding box center [745, 74] width 81 height 11
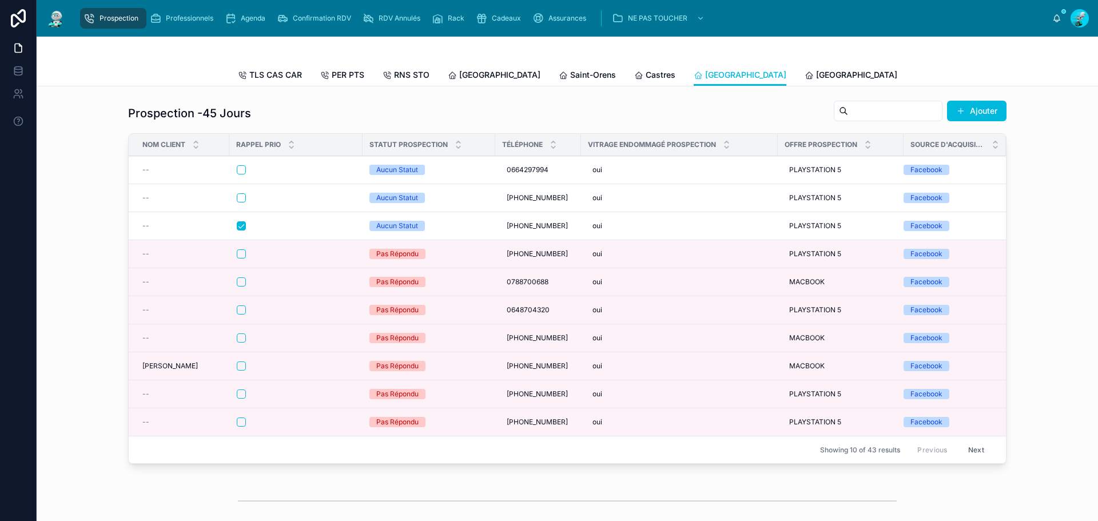
drag, startPoint x: 411, startPoint y: 173, endPoint x: 405, endPoint y: 177, distance: 7.3
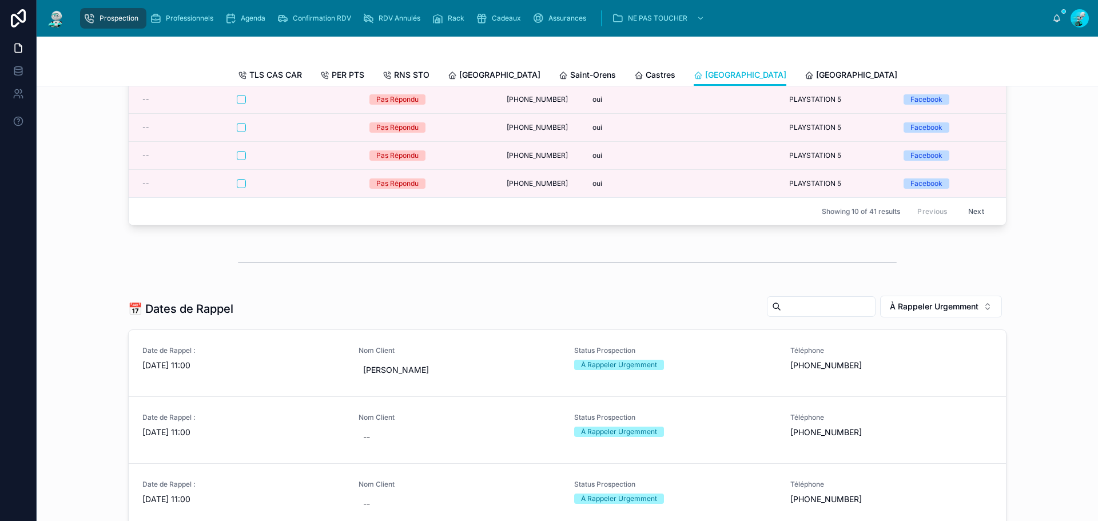
scroll to position [229, 0]
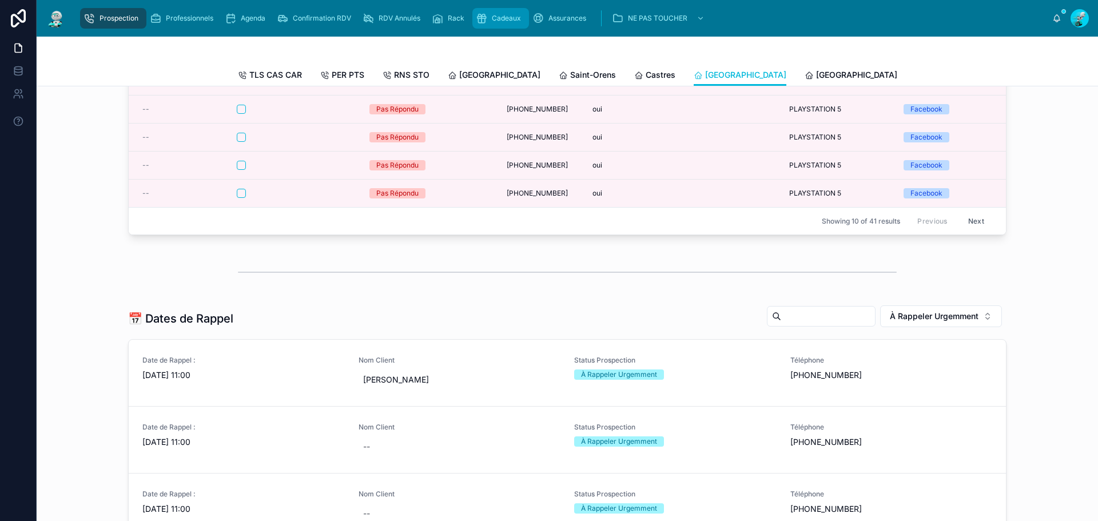
drag, startPoint x: 487, startPoint y: 16, endPoint x: 473, endPoint y: 17, distance: 13.8
click at [487, 16] on div "Cadeaux" at bounding box center [501, 18] width 50 height 18
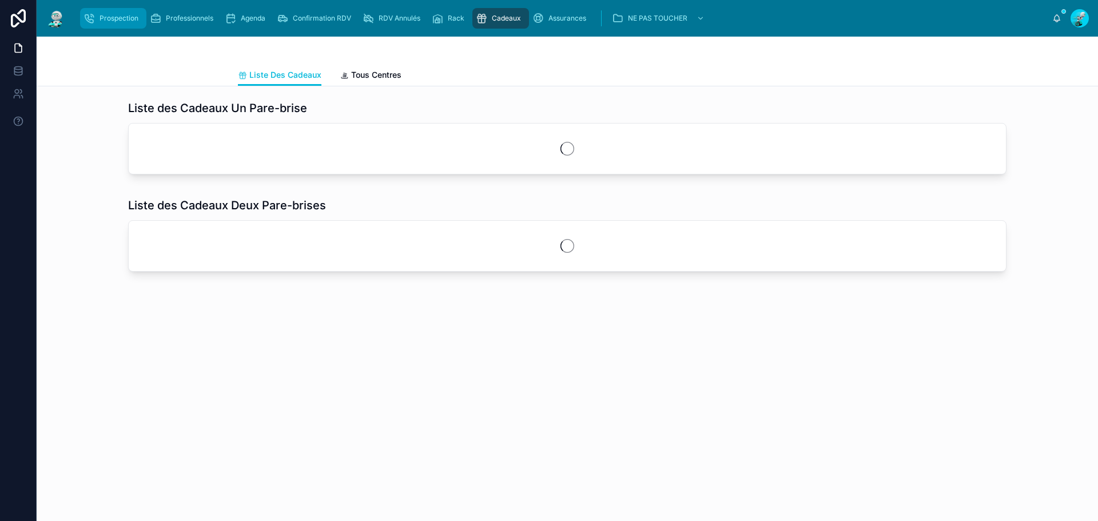
click at [124, 19] on span "Prospection" at bounding box center [118, 18] width 39 height 9
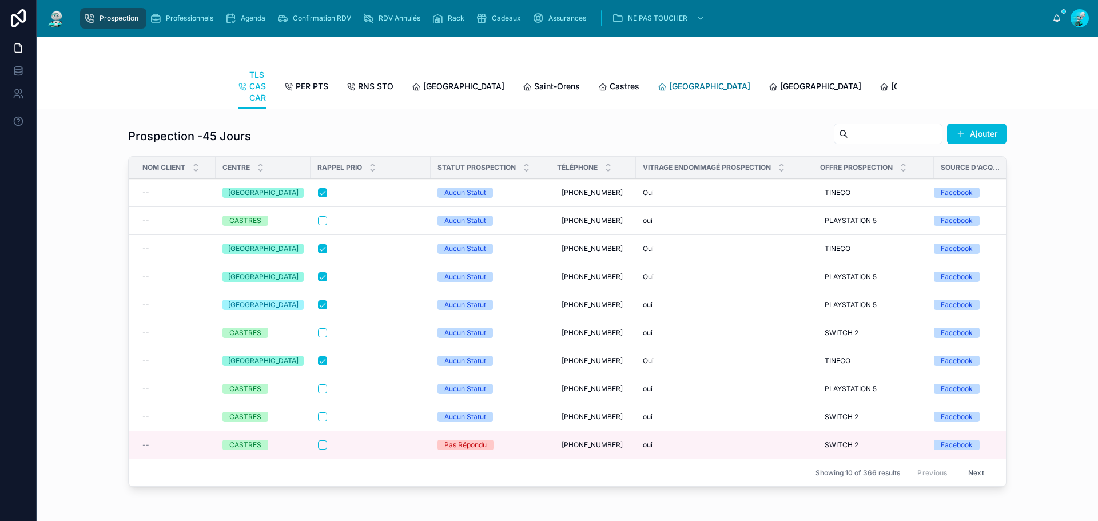
click at [662, 94] on link "[GEOGRAPHIC_DATA]" at bounding box center [704, 87] width 93 height 23
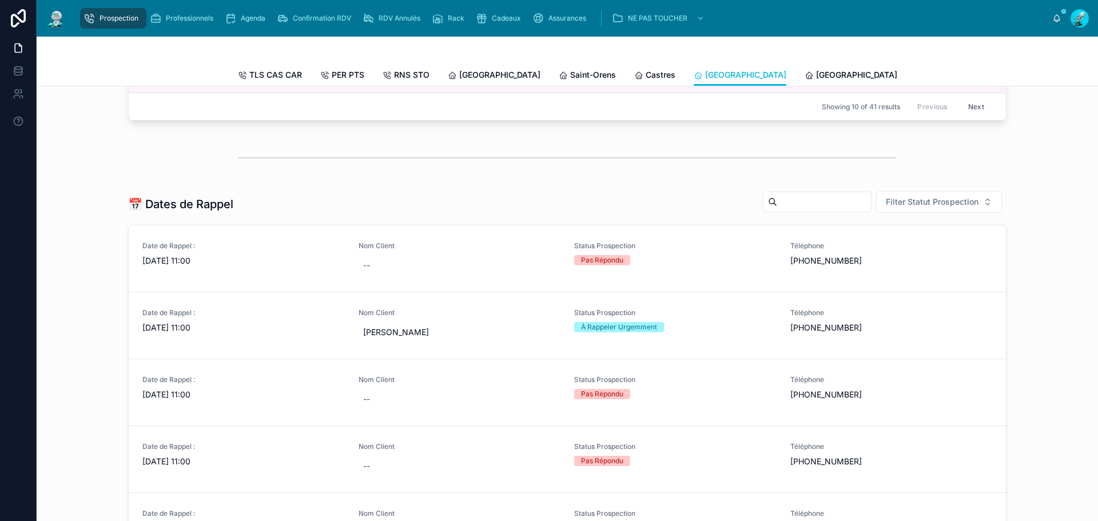
scroll to position [400, 0]
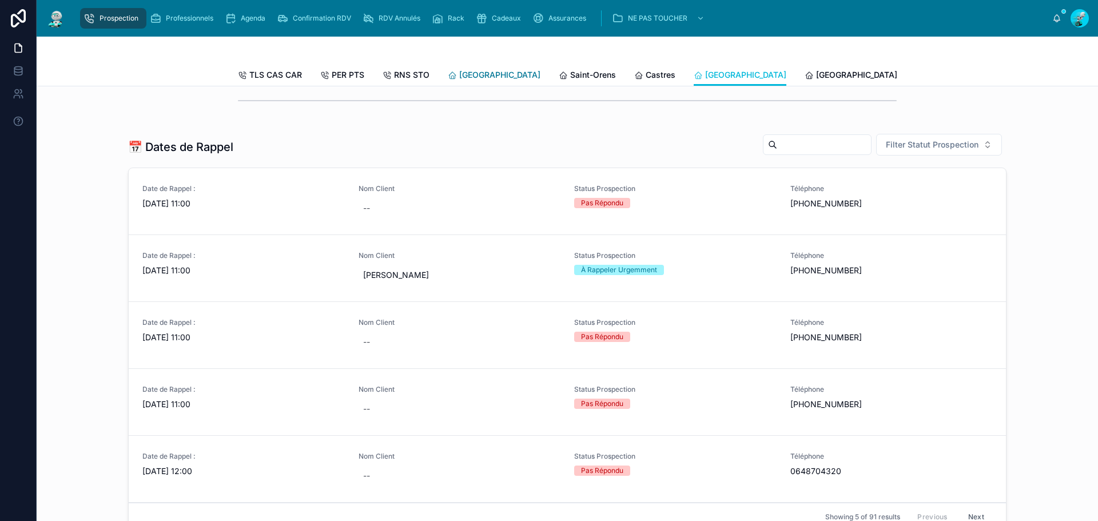
click at [479, 76] on span "[GEOGRAPHIC_DATA]" at bounding box center [499, 74] width 81 height 11
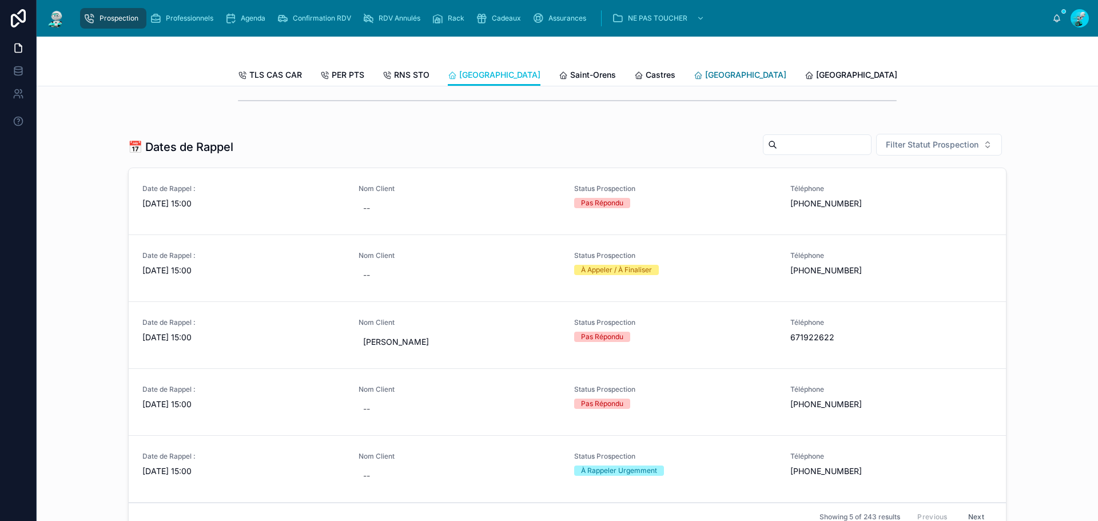
click at [694, 81] on link "[GEOGRAPHIC_DATA]" at bounding box center [740, 76] width 93 height 23
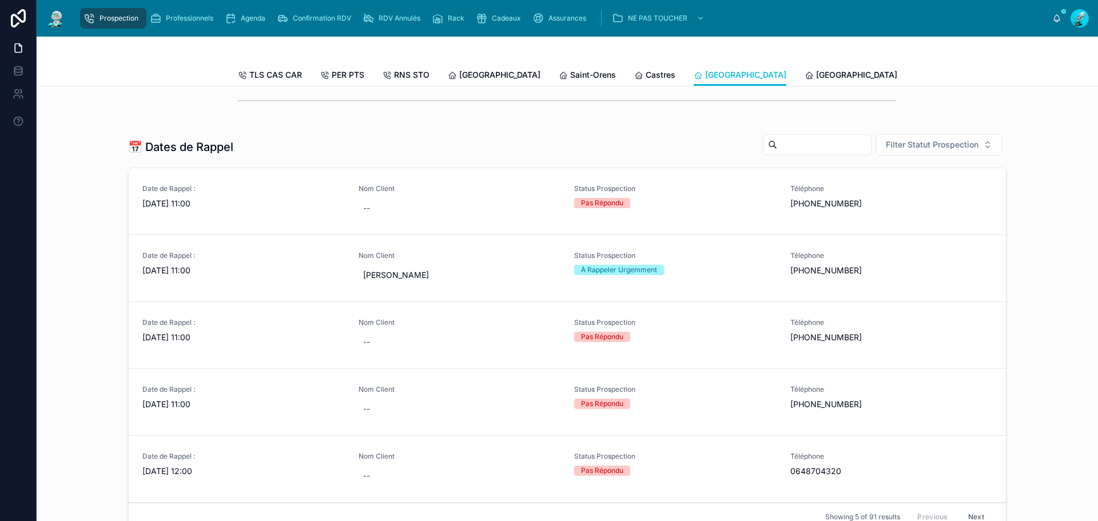
scroll to position [457, 0]
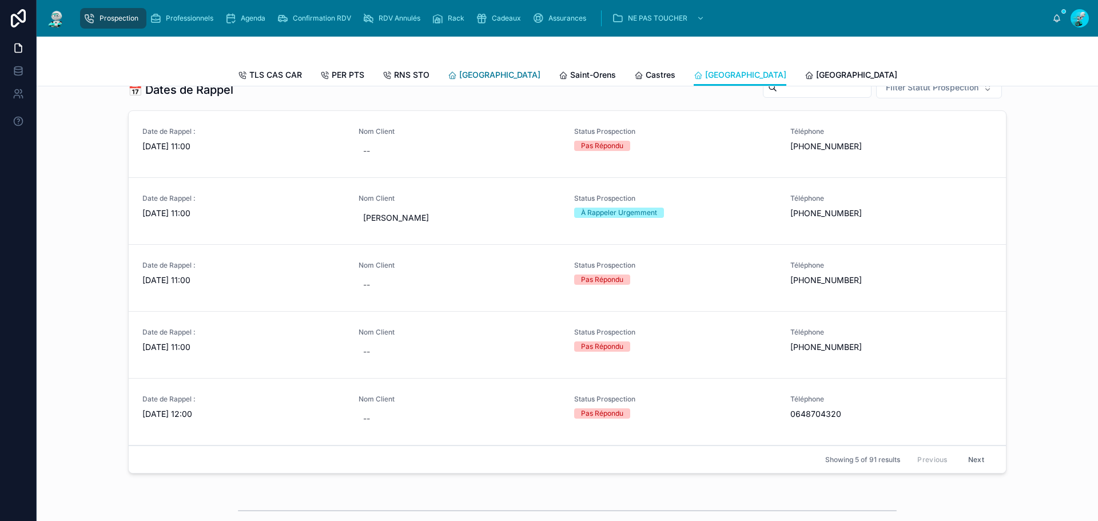
click at [479, 67] on link "[GEOGRAPHIC_DATA]" at bounding box center [494, 76] width 93 height 23
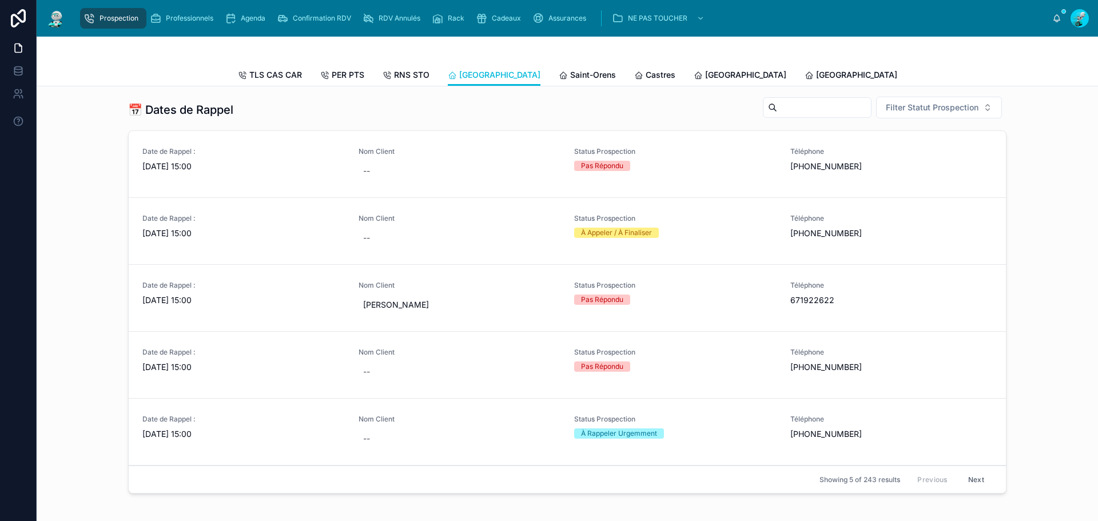
scroll to position [457, 0]
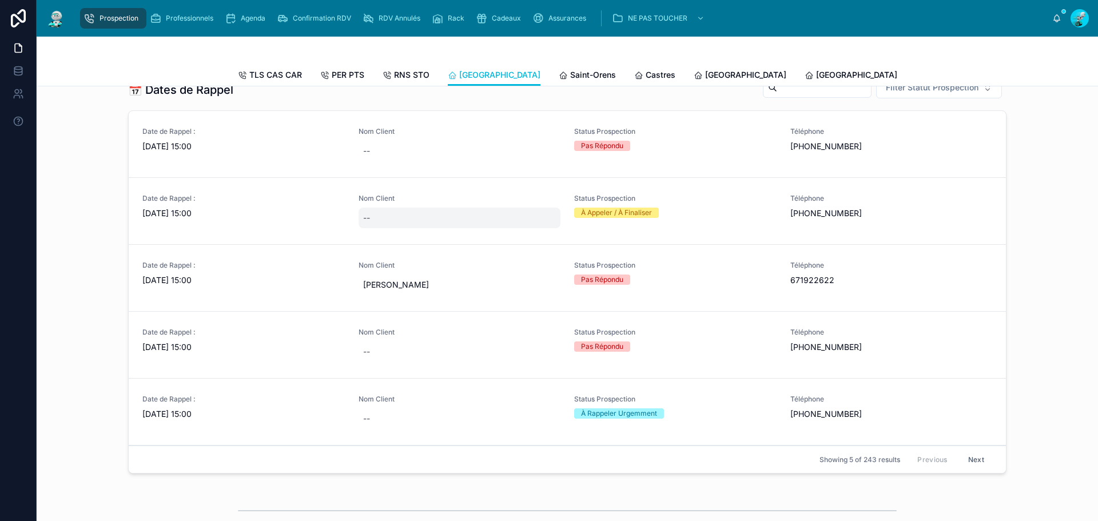
drag, startPoint x: 367, startPoint y: 220, endPoint x: 399, endPoint y: 225, distance: 32.0
click at [399, 225] on div "--" at bounding box center [459, 218] width 202 height 21
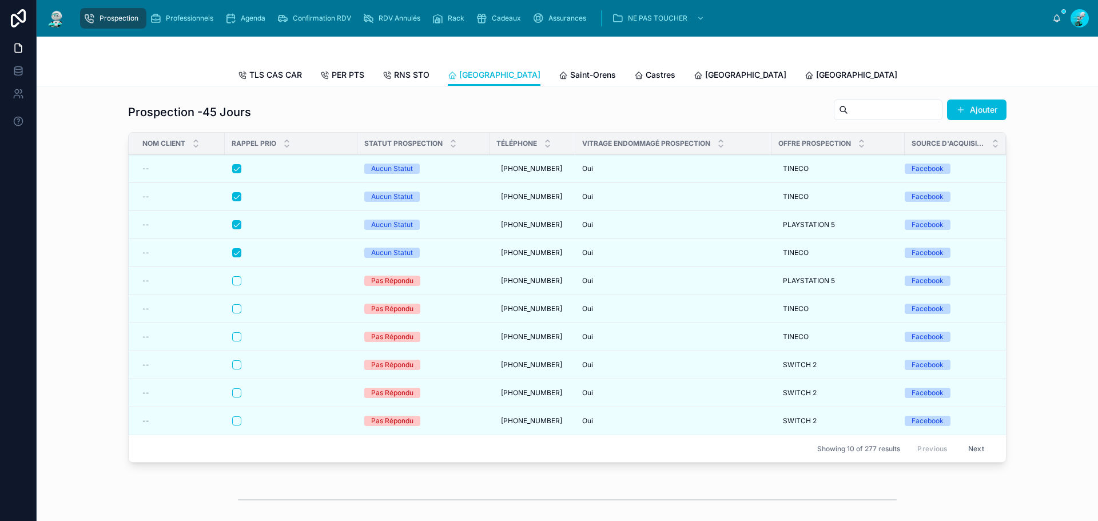
scroll to position [0, 0]
drag, startPoint x: 346, startPoint y: 18, endPoint x: 381, endPoint y: 18, distance: 34.9
click at [346, 18] on span "Confirmation RDV" at bounding box center [322, 18] width 58 height 9
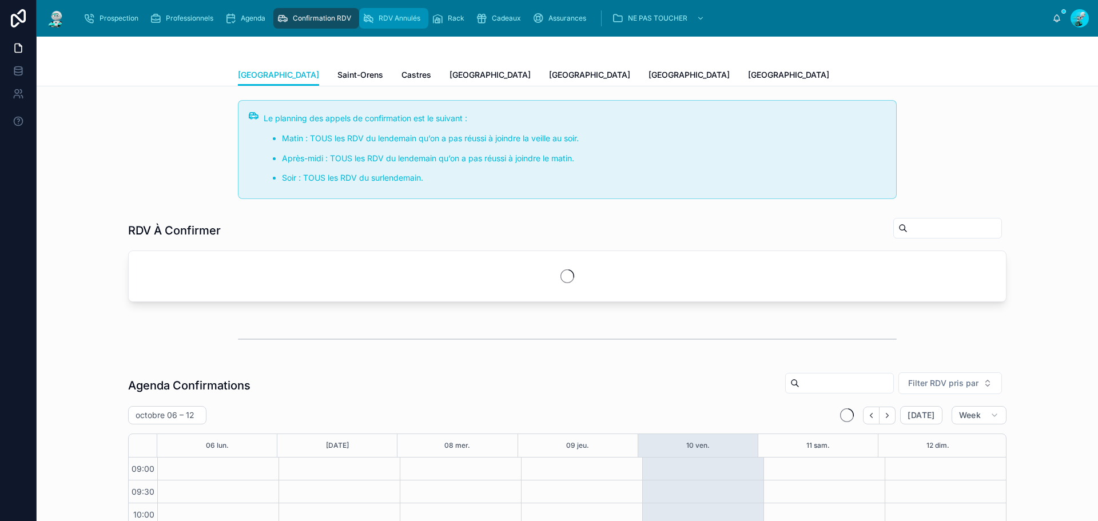
click at [396, 18] on span "RDV Annulés" at bounding box center [399, 18] width 42 height 9
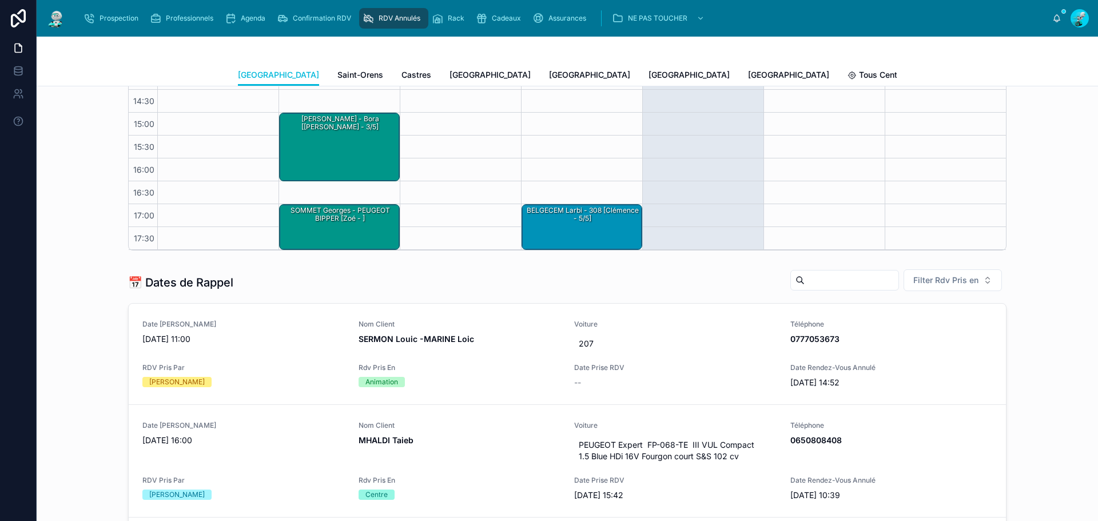
scroll to position [286, 0]
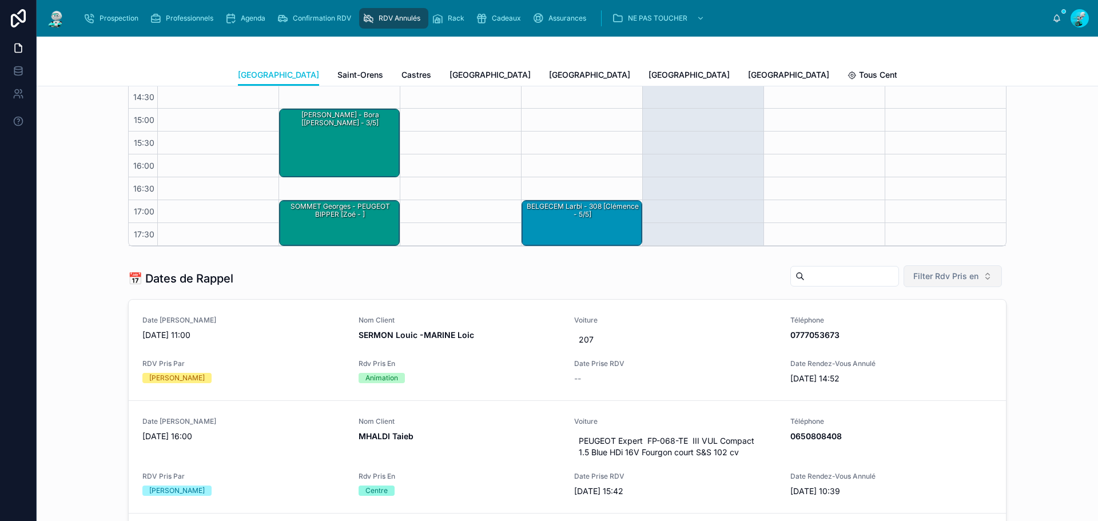
click at [955, 272] on span "Filter Rdv Pris en" at bounding box center [945, 275] width 65 height 11
click at [940, 342] on div "Téléphone" at bounding box center [948, 341] width 159 height 18
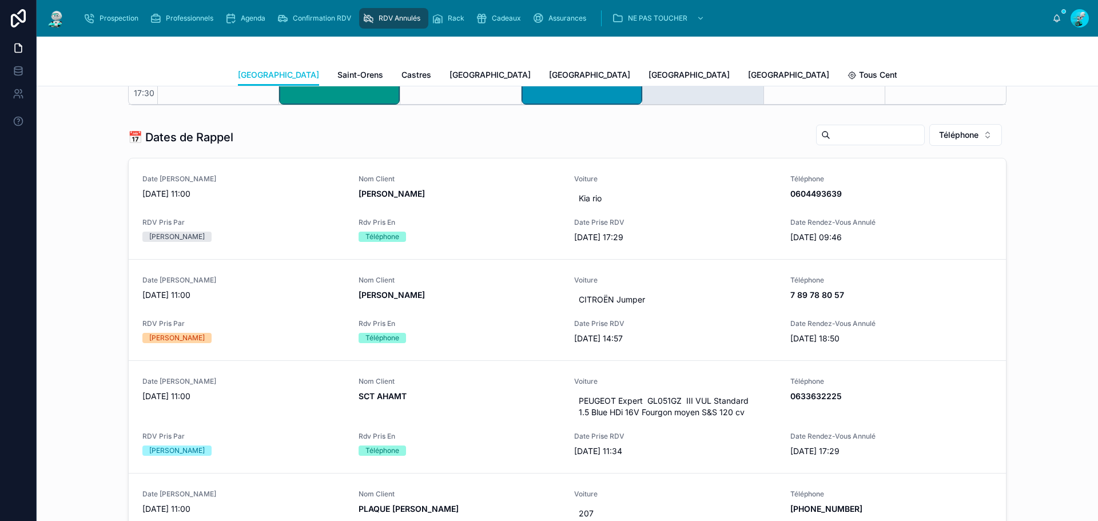
scroll to position [457, 0]
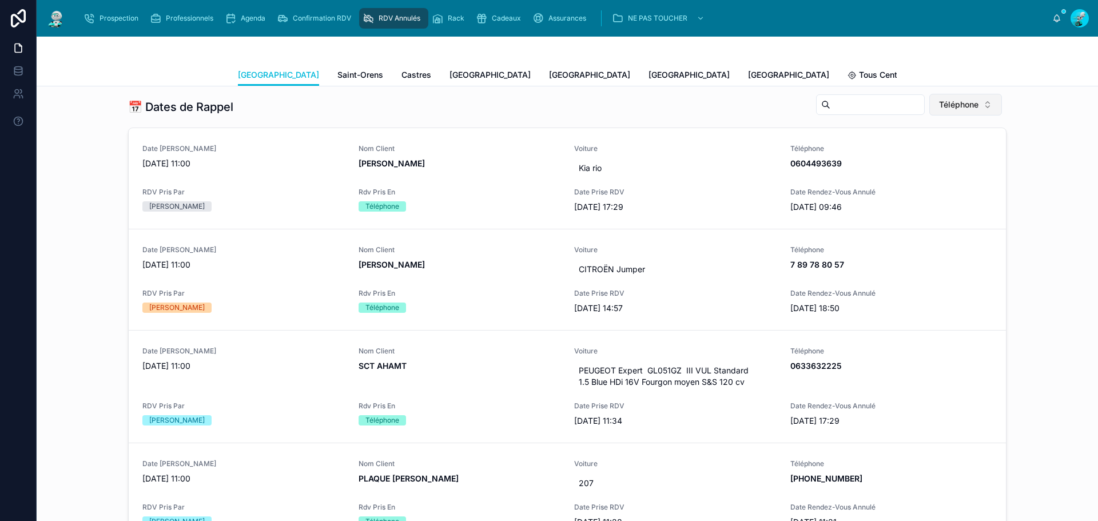
click at [971, 96] on button "Téléphone" at bounding box center [965, 105] width 73 height 22
click at [1045, 102] on div "📅 Dates de Rappel Téléphone Date de Rappel [DATE] 11:00 Nom Client [PERSON_NAME…" at bounding box center [567, 329] width 1043 height 480
